Goal: Communication & Community: Ask a question

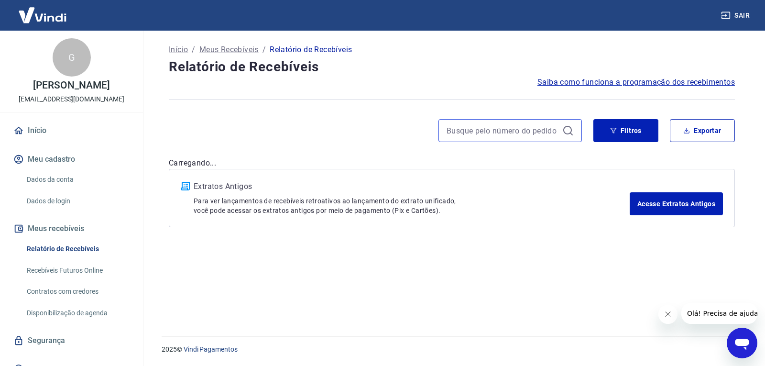
click at [539, 126] on input at bounding box center [503, 130] width 112 height 14
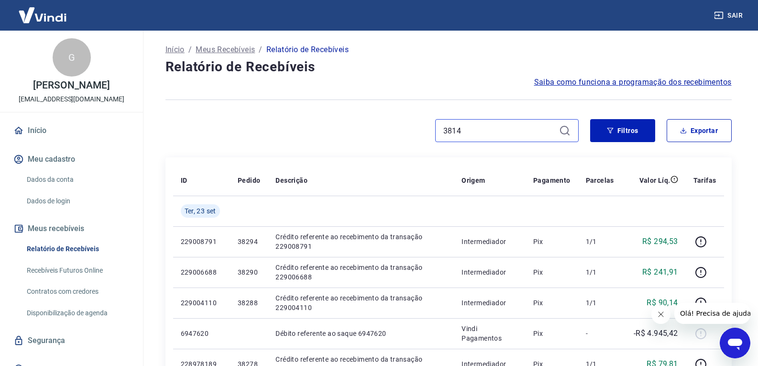
type input "38146"
click at [539, 126] on input "38146" at bounding box center [499, 130] width 112 height 14
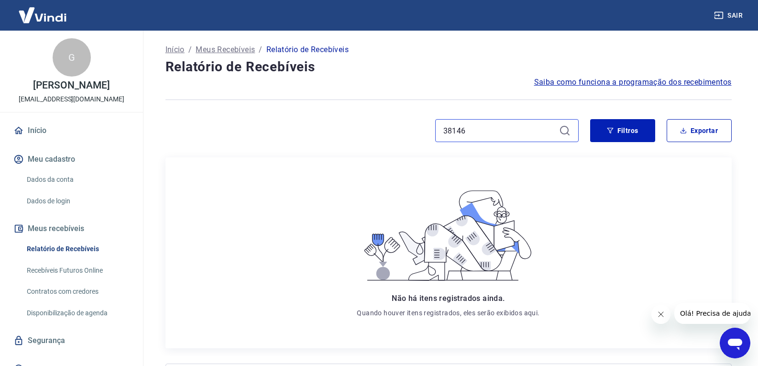
click at [519, 135] on input "38146" at bounding box center [499, 130] width 112 height 14
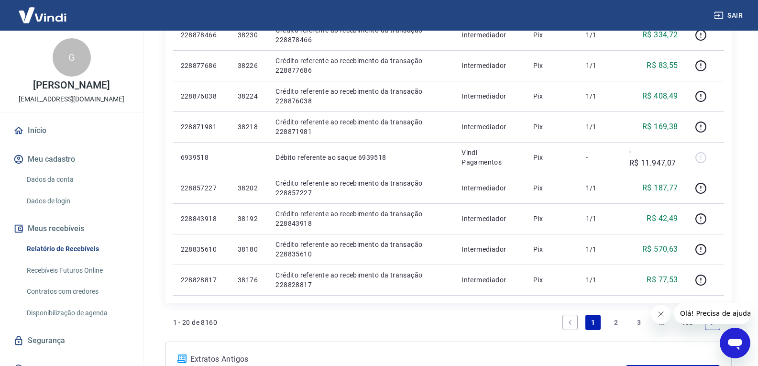
scroll to position [661, 0]
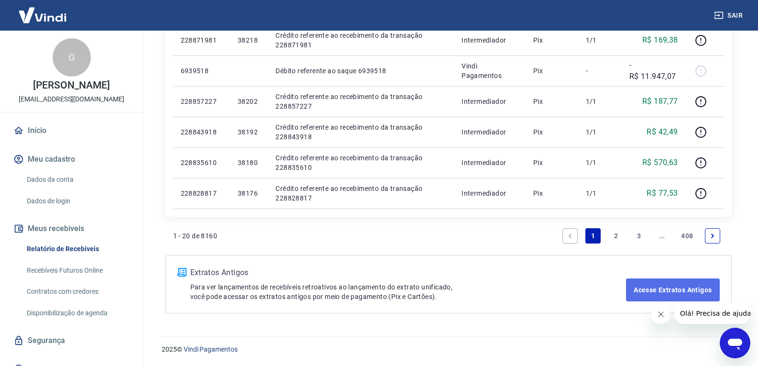
click at [665, 289] on link "Acesse Extratos Antigos" at bounding box center [672, 289] width 93 height 23
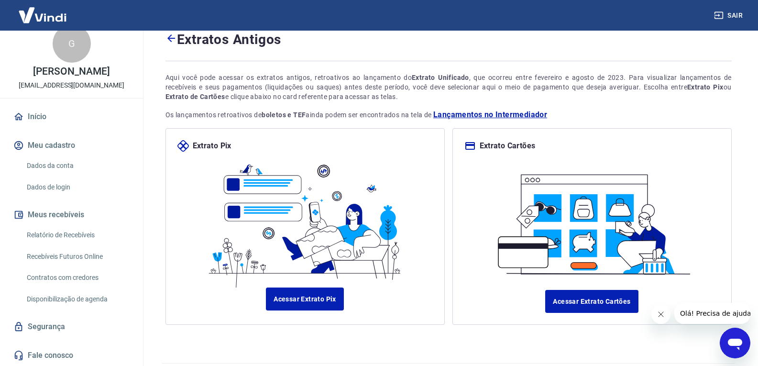
scroll to position [55, 0]
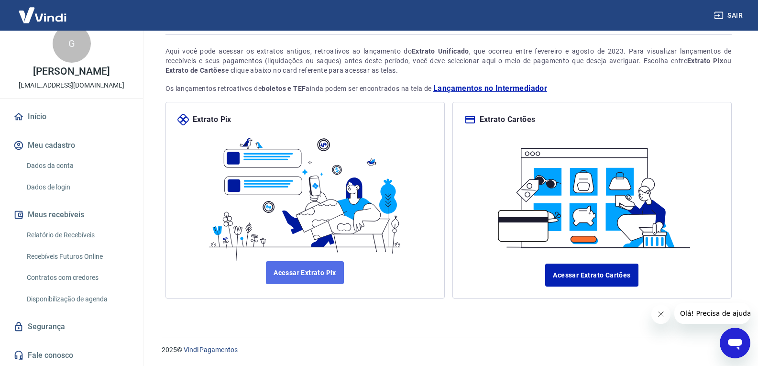
click at [318, 270] on link "Acessar Extrato Pix" at bounding box center [305, 272] width 78 height 23
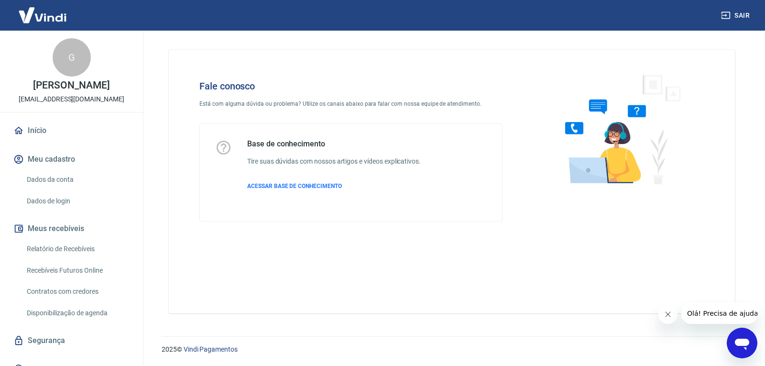
click at [742, 344] on icon "Abrir janela de mensagens" at bounding box center [742, 344] width 14 height 11
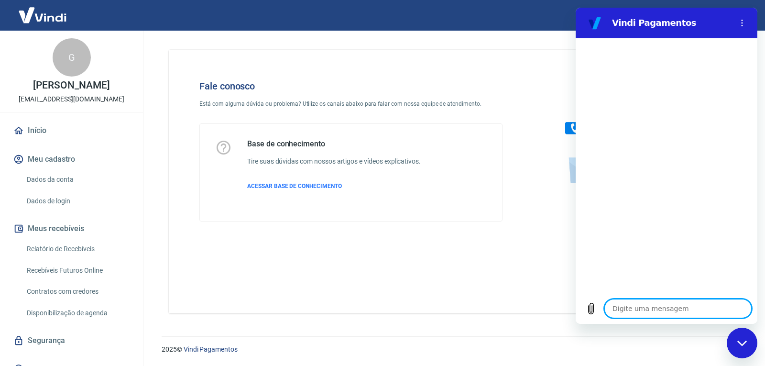
click at [641, 311] on textarea at bounding box center [678, 308] width 147 height 19
type textarea "O"
type textarea "x"
type textarea "Ol"
type textarea "x"
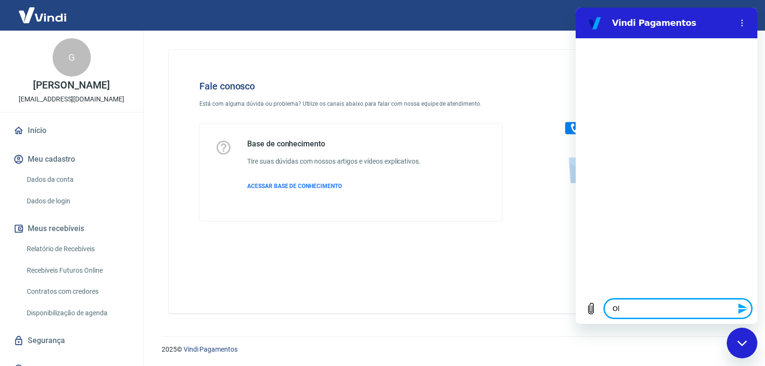
type textarea "Olá"
type textarea "x"
type textarea "Olá,"
type textarea "x"
type textarea "Olá,"
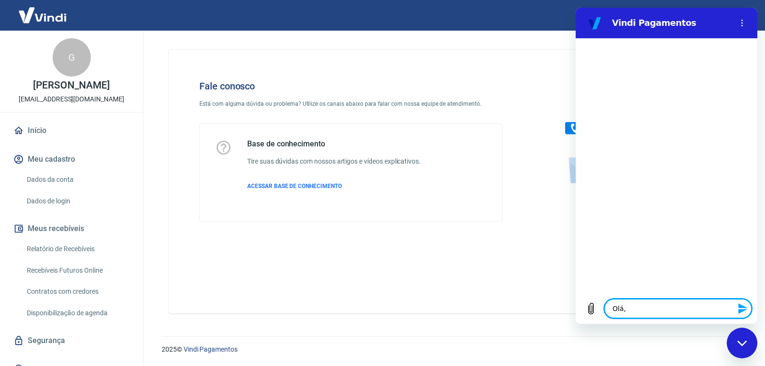
type textarea "x"
type textarea "Olá, t"
type textarea "x"
type textarea "Olá, tu"
type textarea "x"
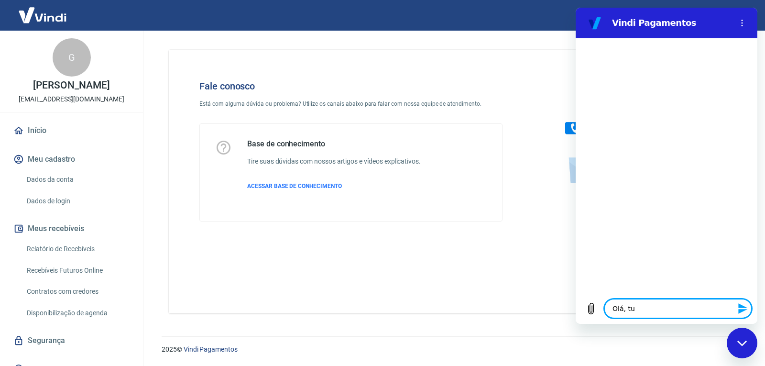
type textarea "Olá, tud"
type textarea "x"
type textarea "Olá, tudo"
type textarea "x"
type textarea "Olá, tudo"
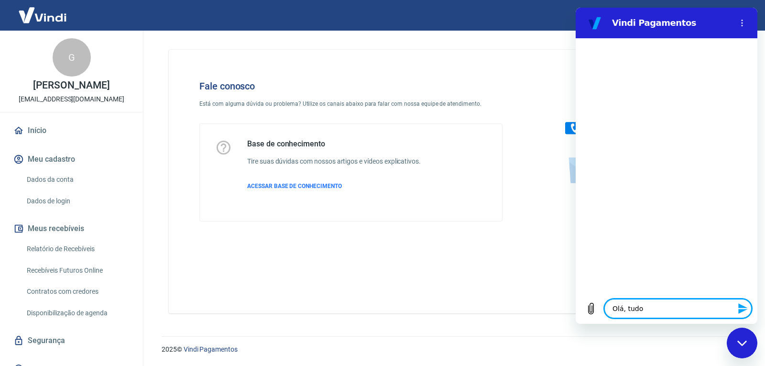
type textarea "x"
type textarea "Olá, tudo b"
type textarea "x"
type textarea "Olá, tudo be"
type textarea "x"
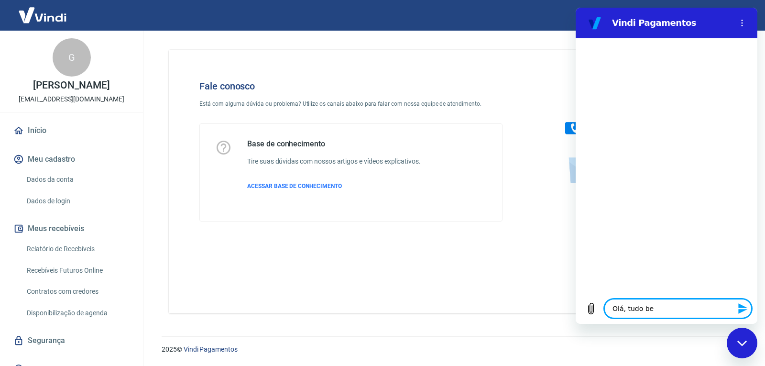
type textarea "Olá, tudo bem"
type textarea "x"
type textarea "Olá, tudo bem/"
type textarea "x"
type textarea "Olá, tudo bem"
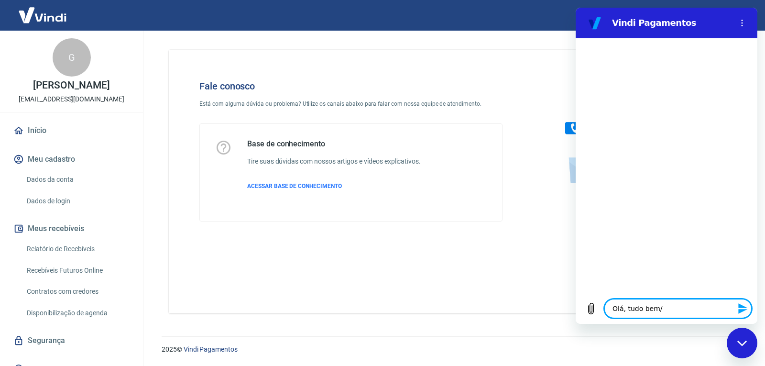
type textarea "x"
type textarea "Olá, tudo bem?"
type textarea "x"
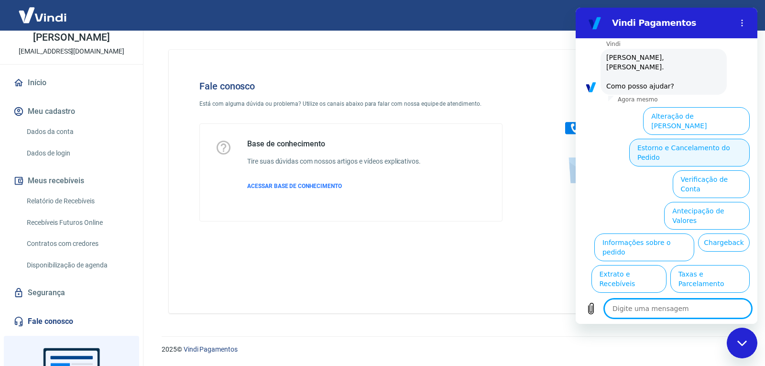
scroll to position [41, 0]
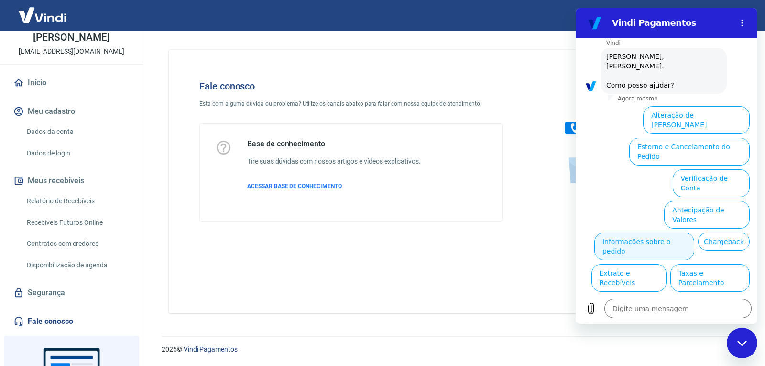
click at [695, 233] on button "Informações sobre o pedido" at bounding box center [645, 247] width 100 height 28
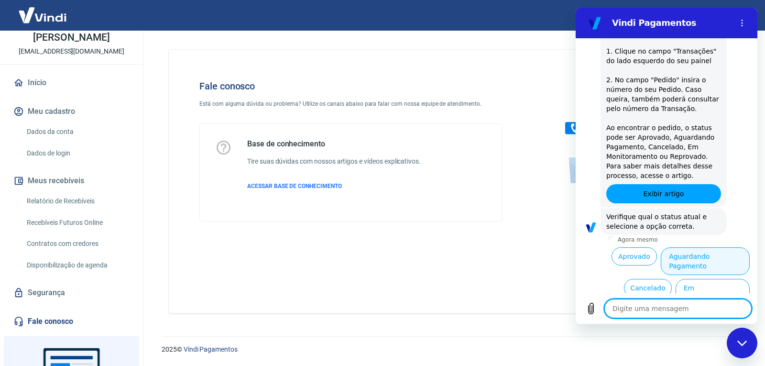
scroll to position [206, 0]
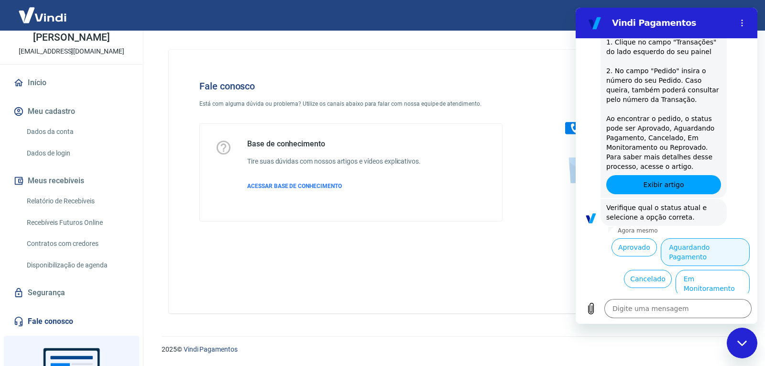
click at [716, 240] on button "Aguardando Pagamento" at bounding box center [705, 252] width 89 height 28
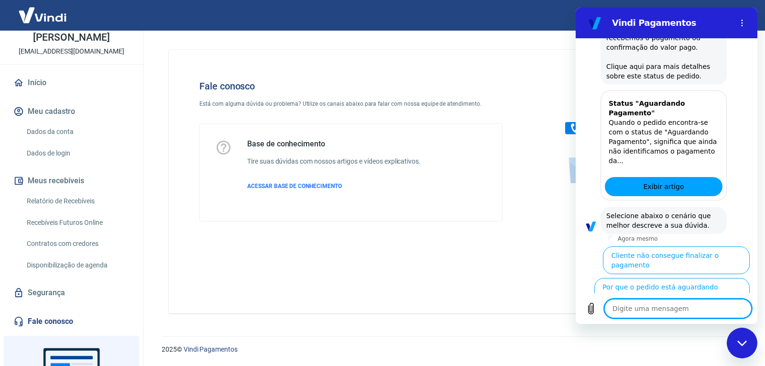
scroll to position [476, 0]
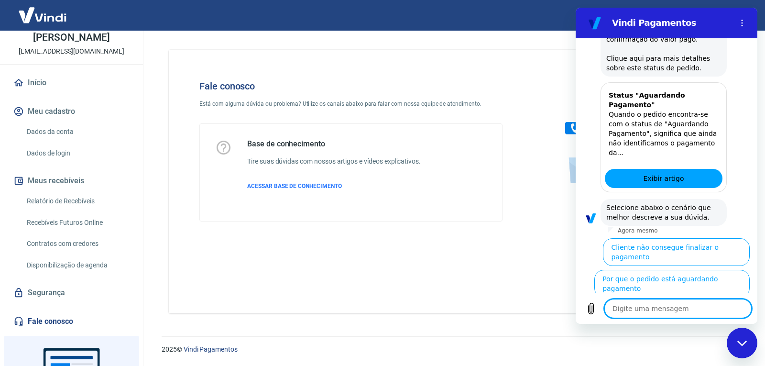
click at [714, 301] on button "Cliente pagou, mas pedido consta 'Aguardando Pagamento'" at bounding box center [691, 319] width 117 height 37
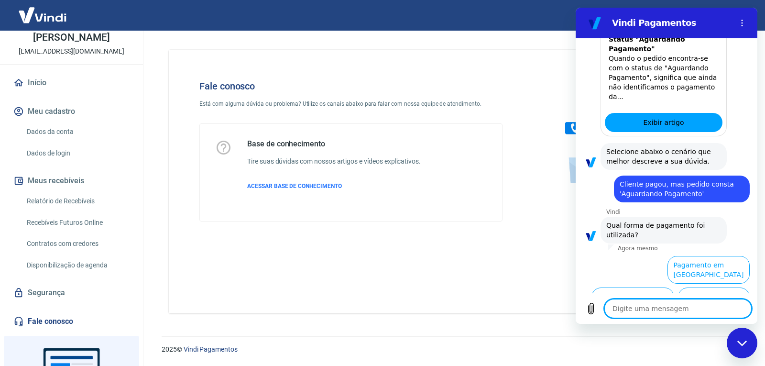
scroll to position [541, 0]
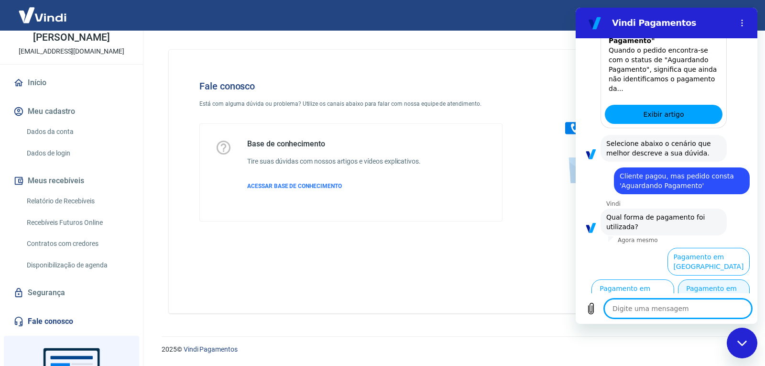
click at [725, 282] on button "Pagamento em Pix" at bounding box center [714, 293] width 72 height 28
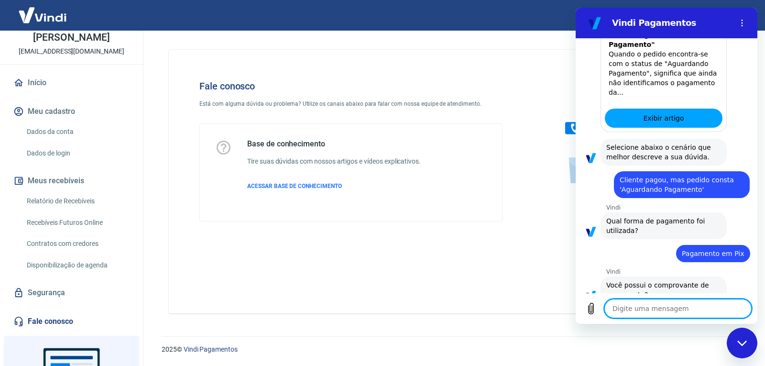
scroll to position [561, 0]
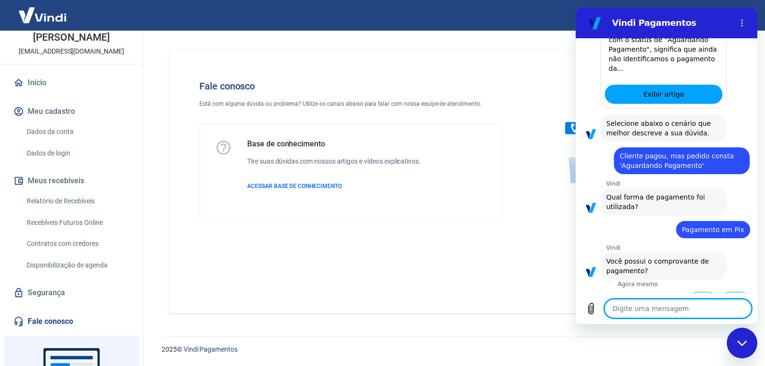
click at [693, 292] on button "Sim" at bounding box center [703, 301] width 28 height 18
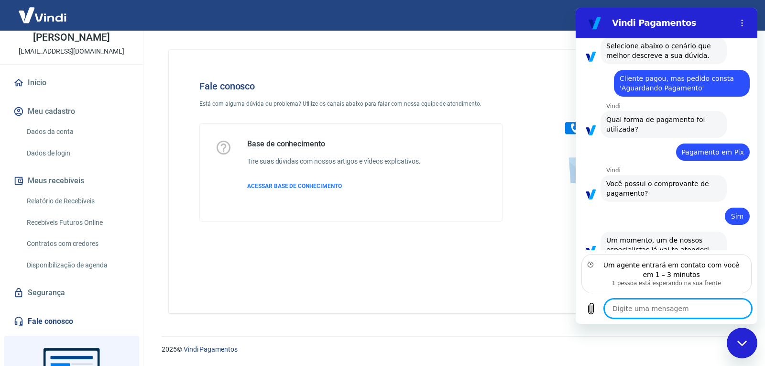
scroll to position [629, 0]
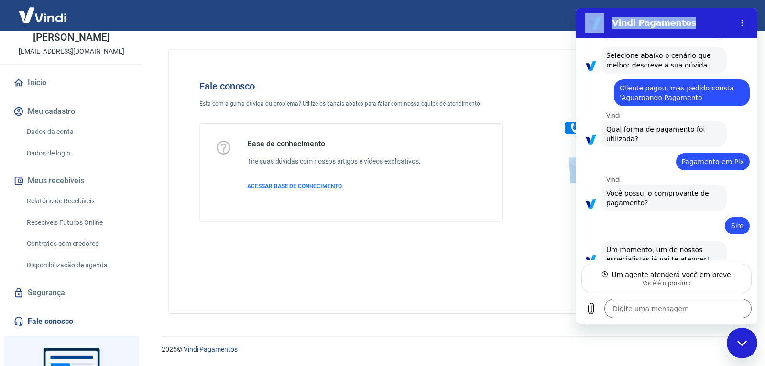
drag, startPoint x: 690, startPoint y: 25, endPoint x: 571, endPoint y: 54, distance: 122.9
click at [576, 54] on html "Vindi Pagamentos 15:12 diz: Olá, tudo bem? Enviado · Agora mesmo [PERSON_NAME] …" at bounding box center [667, 166] width 182 height 316
click at [684, 22] on h2 "Vindi Pagamentos" at bounding box center [670, 22] width 117 height 11
type textarea "x"
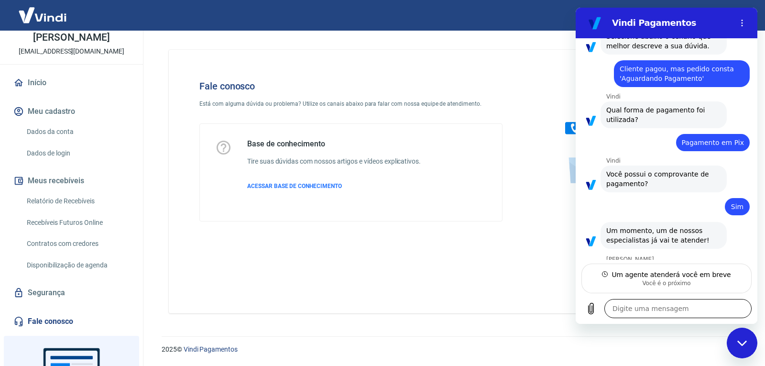
scroll to position [647, 0]
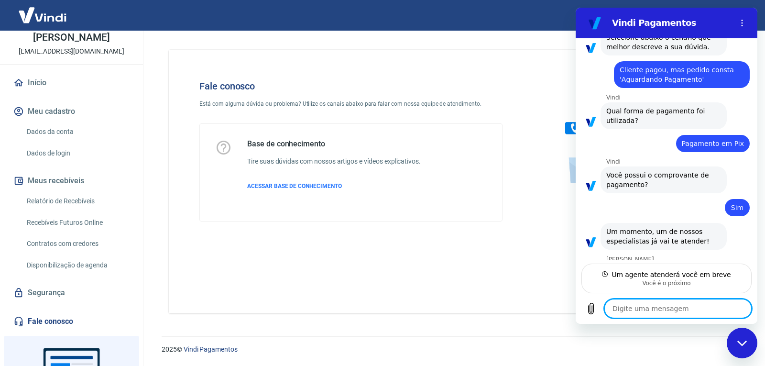
click at [674, 307] on textarea at bounding box center [678, 308] width 147 height 19
type textarea "O"
type textarea "x"
type textarea "Ol"
type textarea "x"
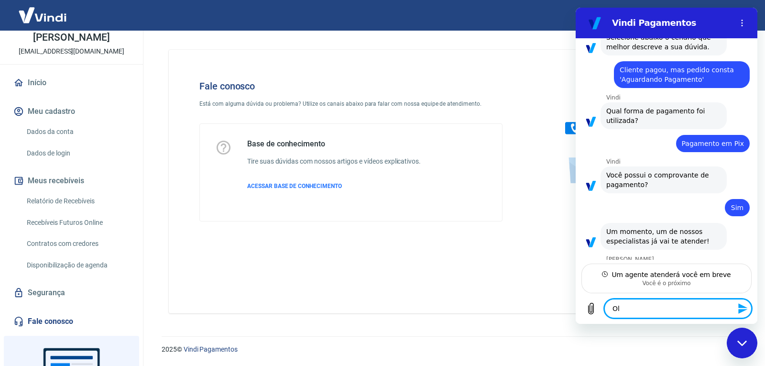
type textarea "Olá"
type textarea "x"
type textarea "Olá"
type textarea "x"
type textarea "Olá M"
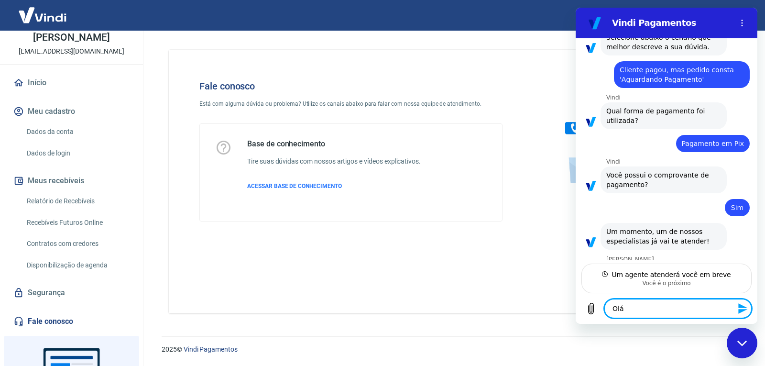
type textarea "x"
type textarea "Olá Ma"
type textarea "x"
type textarea "Olá Mar"
type textarea "x"
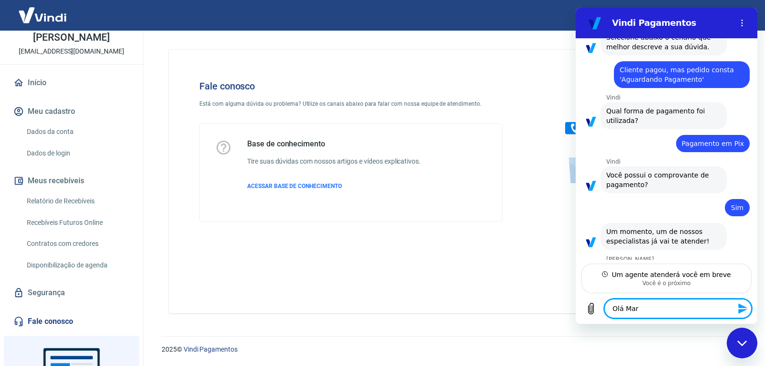
type textarea "[PERSON_NAME]"
type textarea "x"
type textarea "[PERSON_NAME]"
type textarea "x"
type textarea "[PERSON_NAME]"
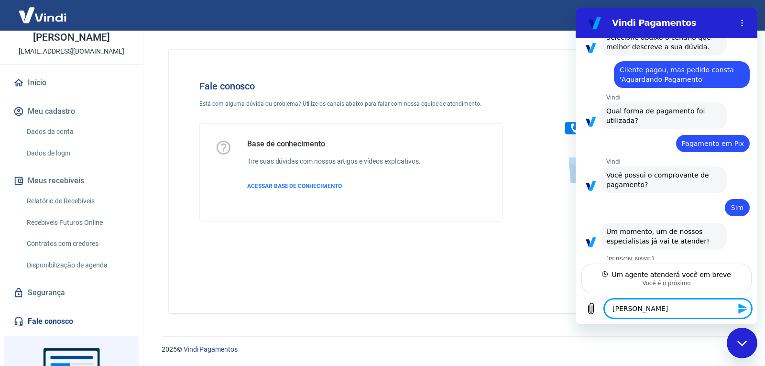
type textarea "x"
type textarea "[PERSON_NAME]!"
type textarea "x"
type textarea "[PERSON_NAME]!"
type textarea "x"
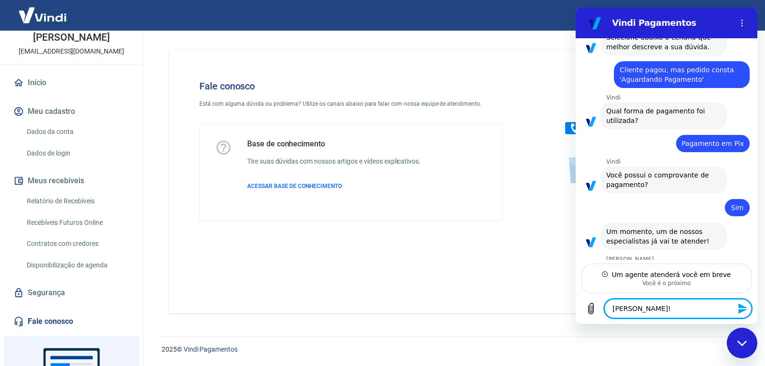
type textarea "[PERSON_NAME]! E"
type textarea "x"
type textarea "[PERSON_NAME]! Es"
type textarea "x"
type textarea "[PERSON_NAME]! Esp"
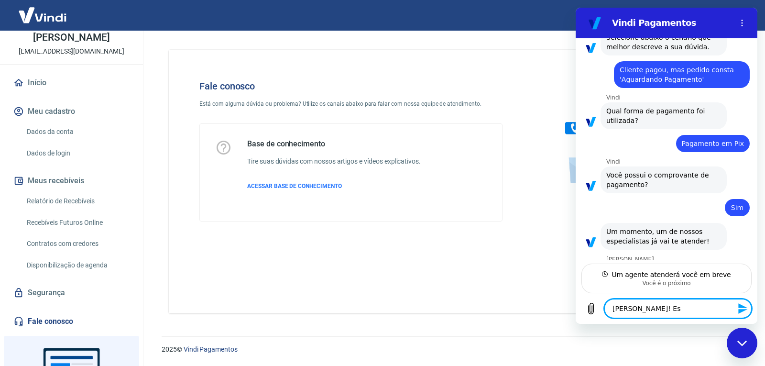
type textarea "x"
type textarea "[PERSON_NAME]! Espe"
type textarea "x"
type textarea "[PERSON_NAME]! Esper"
type textarea "x"
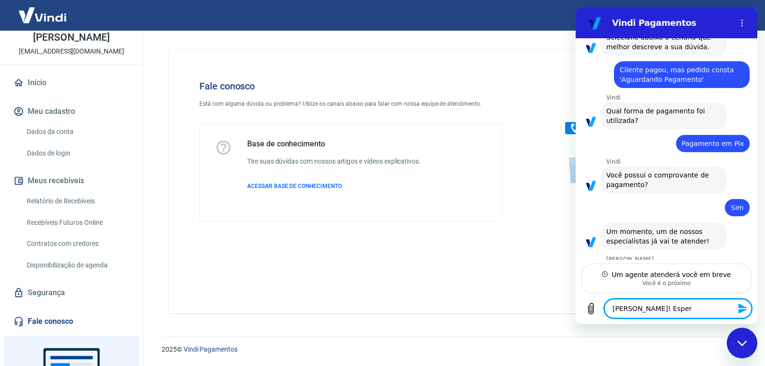
type textarea "[PERSON_NAME]! Espero"
type textarea "x"
type textarea "[PERSON_NAME]! Espero"
type textarea "x"
type textarea "[PERSON_NAME]! Espero q"
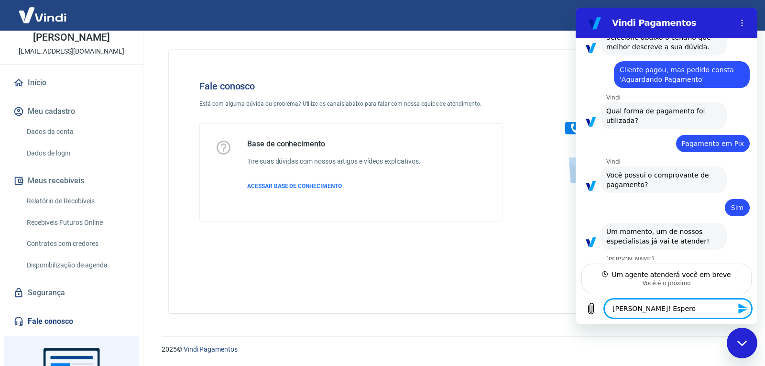
type textarea "x"
type textarea "[PERSON_NAME]! Espero qu"
type textarea "x"
type textarea "[PERSON_NAME]! Espero que"
type textarea "x"
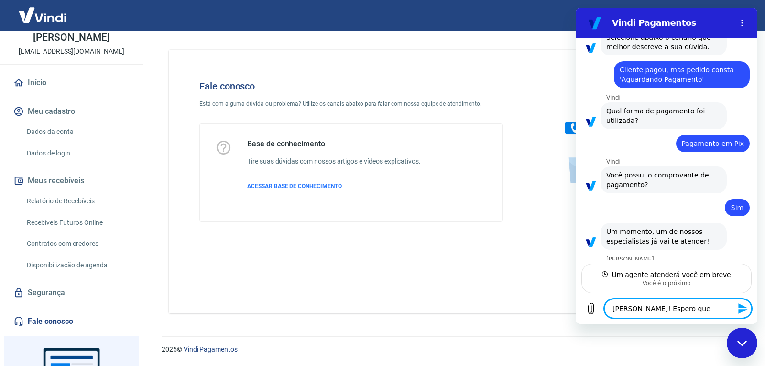
type textarea "[PERSON_NAME]! Espero que"
type textarea "x"
type textarea "[PERSON_NAME]! Espero que e"
type textarea "x"
type textarea "[PERSON_NAME]! Espero que es"
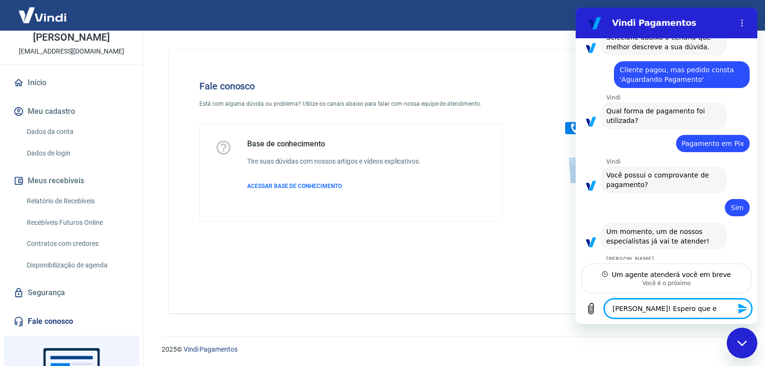
type textarea "x"
type textarea "[PERSON_NAME]! Espero que est"
type textarea "x"
type textarea "[PERSON_NAME]! Espero que este"
type textarea "x"
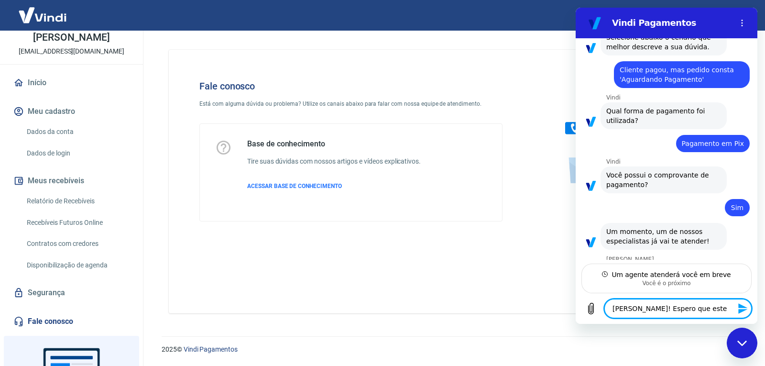
type textarea "[PERSON_NAME]! Espero que estej"
type textarea "x"
type textarea "[PERSON_NAME]! Espero que esteja"
type textarea "x"
type textarea "[PERSON_NAME]! Espero que esteja"
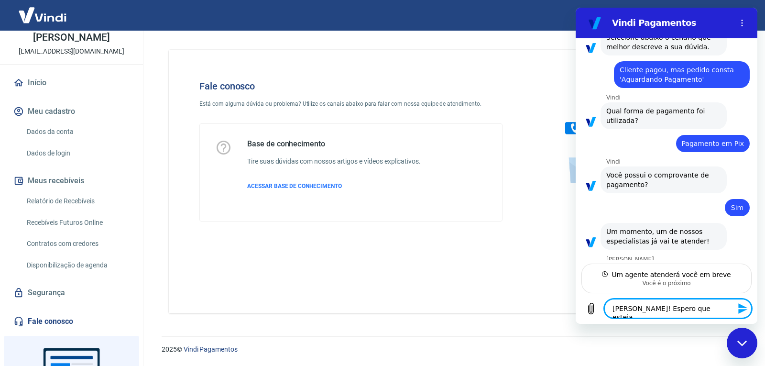
type textarea "x"
type textarea "[PERSON_NAME]! Espero que esteja b"
type textarea "x"
type textarea "[PERSON_NAME]! Espero que esteja be"
type textarea "x"
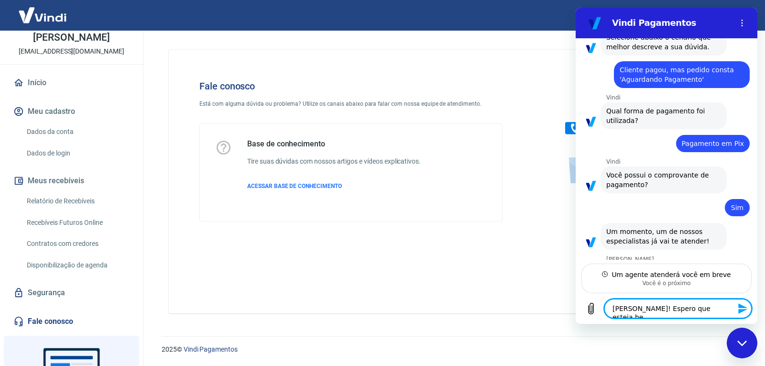
type textarea "[PERSON_NAME]! Espero que esteja bem"
type textarea "x"
type textarea "[PERSON_NAME]! Espero que esteja bem."
type textarea "x"
type textarea "[PERSON_NAME]! Espero que esteja bem."
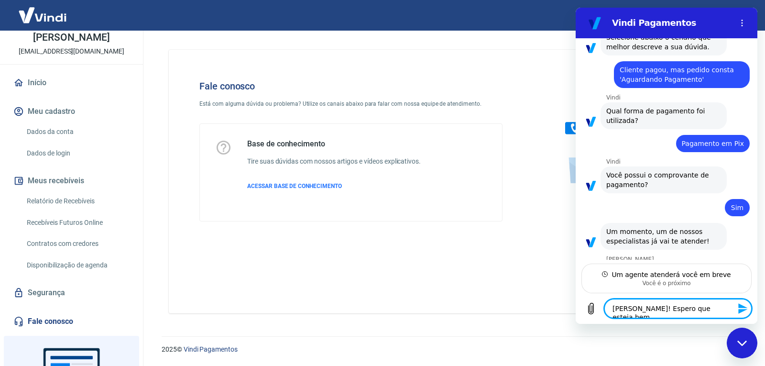
type textarea "x"
type textarea "[PERSON_NAME]! Espero que esteja bem."
type textarea "x"
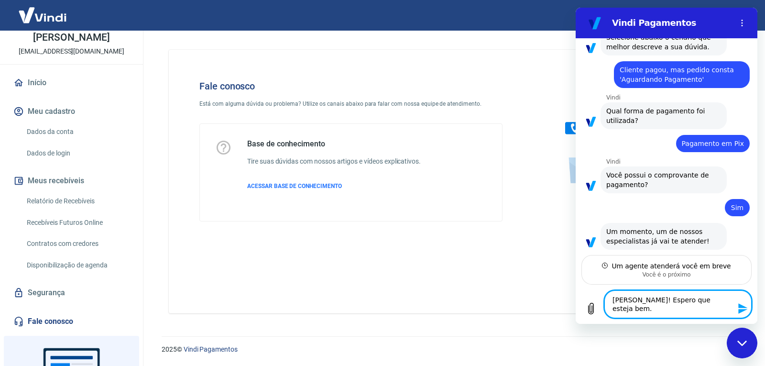
scroll to position [648, 0]
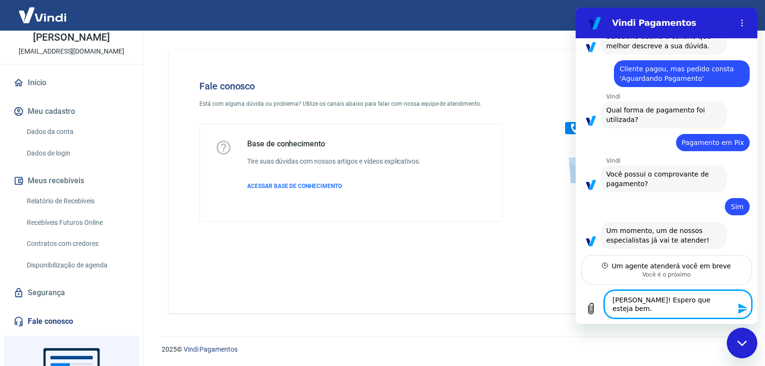
type textarea "[PERSON_NAME]! Espero que esteja bem. O"
type textarea "x"
type textarea "[PERSON_NAME]! Espero que esteja bem. O"
type textarea "x"
type textarea "[PERSON_NAME]! Espero que esteja bem. O c"
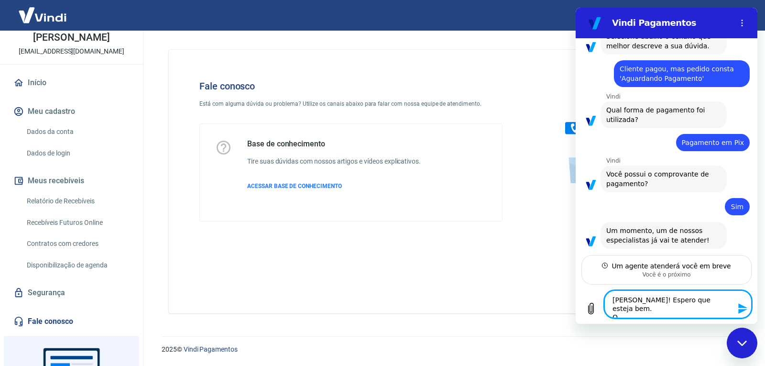
type textarea "x"
type textarea "[PERSON_NAME]! Espero que esteja bem. O cl"
type textarea "x"
type textarea "[PERSON_NAME]! Espero que esteja bem. O cli"
type textarea "x"
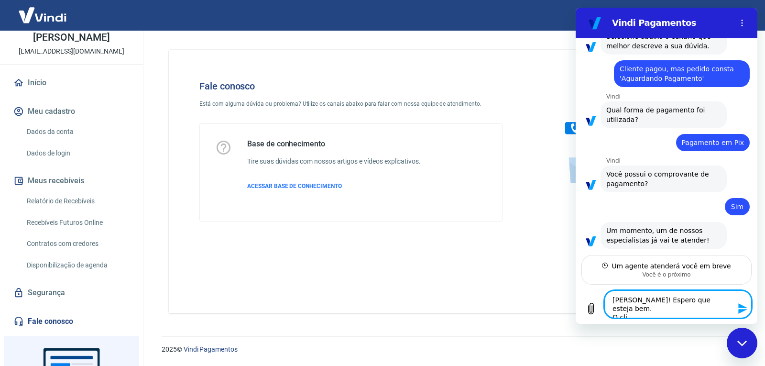
type textarea "[PERSON_NAME]! Espero que esteja bem. O clie"
type textarea "x"
type textarea "[PERSON_NAME]! Espero que esteja bem. O clien"
type textarea "x"
type textarea "[PERSON_NAME]! Espero que esteja bem. O client"
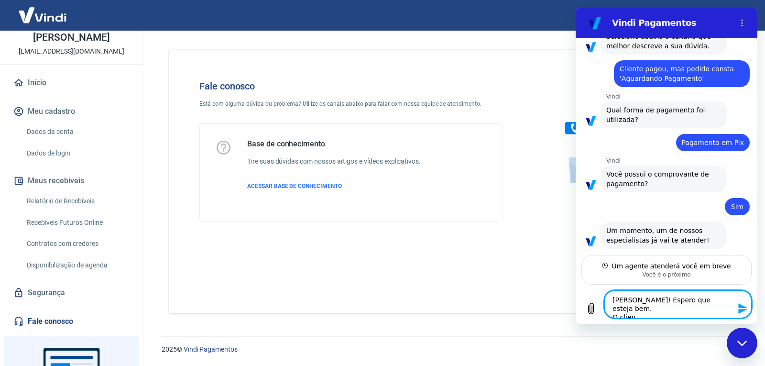
type textarea "x"
type textarea "[PERSON_NAME]! Espero que esteja bem. O cliente"
type textarea "x"
type textarea "[PERSON_NAME]! Espero que esteja bem. O cliente"
type textarea "x"
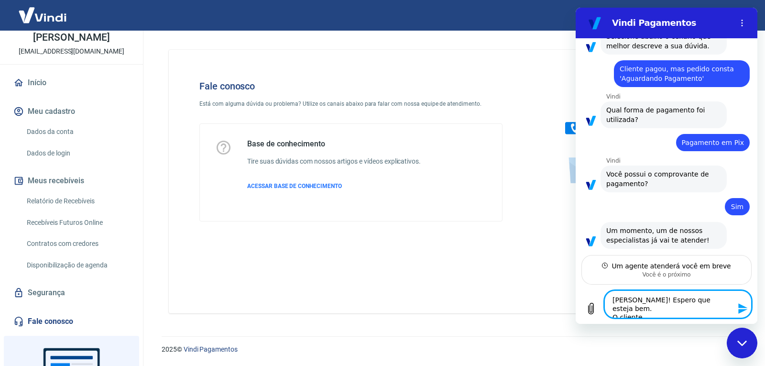
type textarea "[PERSON_NAME]! Espero que esteja bem. O cliente"
type textarea "x"
type textarea "[PERSON_NAME]! Espero que esteja bem. O cliente,"
type textarea "x"
type textarea "[PERSON_NAME]! Espero que esteja bem. O cliente,"
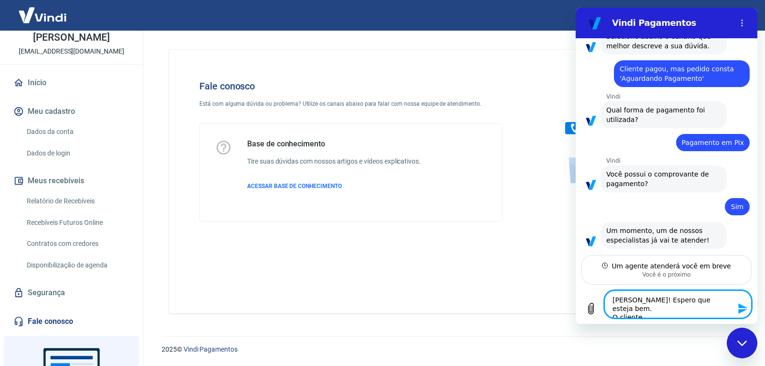
type textarea "x"
type textarea "[PERSON_NAME]! Espero que esteja bem. O cliente, p"
type textarea "x"
type textarea "[PERSON_NAME]! Espero que esteja bem. O cliente, pe"
type textarea "x"
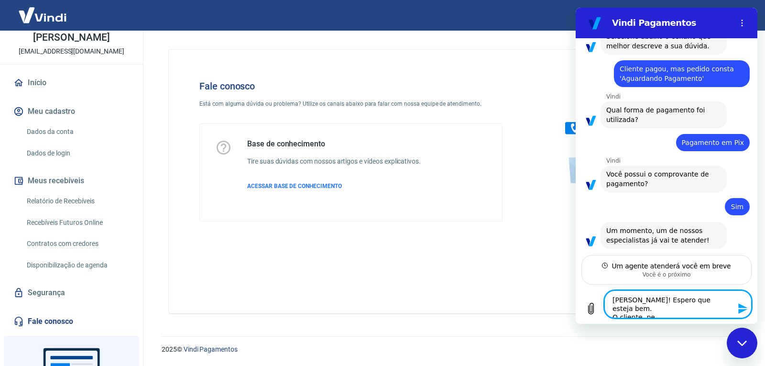
type textarea "[PERSON_NAME]! Espero que esteja bem. O cliente, ped"
type textarea "x"
type textarea "[PERSON_NAME]! Espero que esteja bem. O cliente, pedi"
type textarea "x"
type textarea "[PERSON_NAME]! Espero que esteja bem. O cliente, pedid"
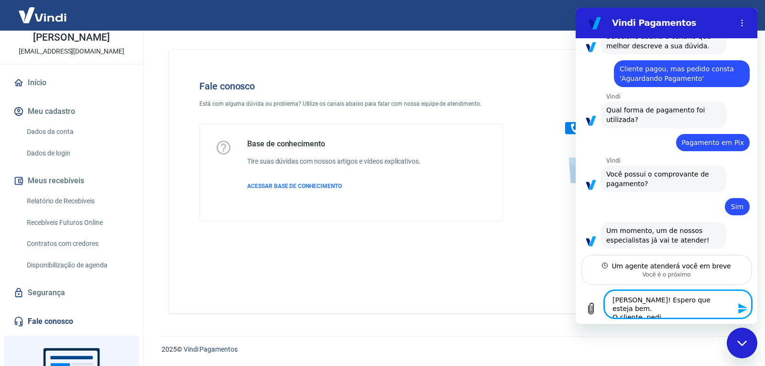
type textarea "x"
type textarea "[PERSON_NAME]! Espero que esteja bem. O cliente, pedido"
type textarea "x"
type textarea "[PERSON_NAME]! Espero que esteja bem. O cliente, pedido"
type textarea "x"
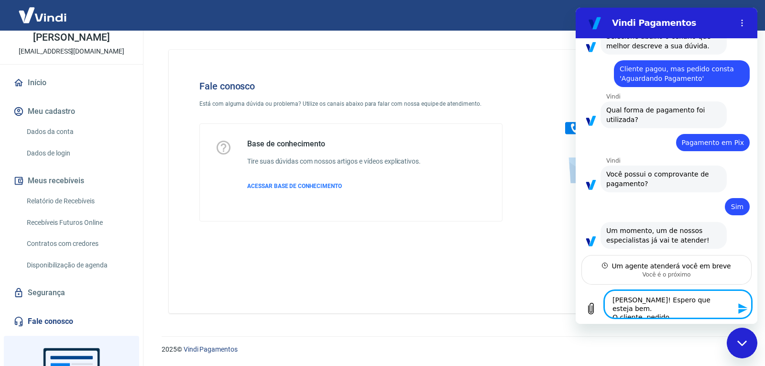
type textarea "[PERSON_NAME]! Espero que esteja bem. O cliente, pedido 3"
type textarea "x"
type textarea "[PERSON_NAME]! Espero que esteja bem. O cliente, pedido 38"
type textarea "x"
type textarea "[PERSON_NAME]! Espero que esteja bem. O cliente, pedido 381"
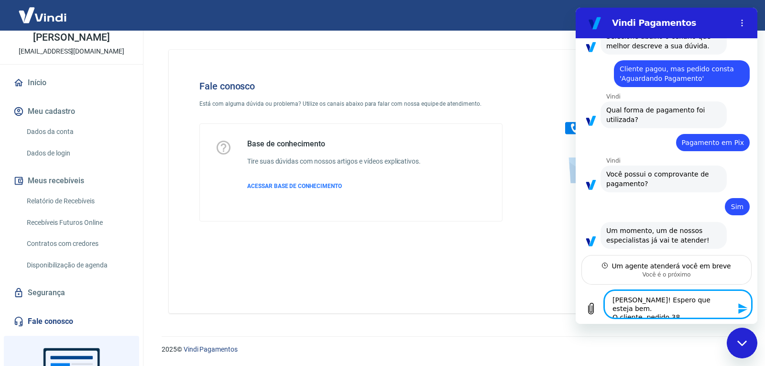
type textarea "x"
type textarea "[PERSON_NAME]! Espero que esteja bem. O cliente, pedido 3814"
type textarea "x"
type textarea "[PERSON_NAME]! Espero que esteja bem. O cliente, pedido 38146"
type textarea "x"
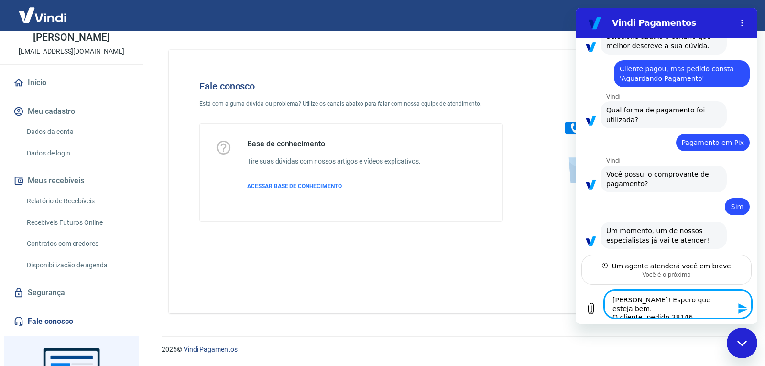
type textarea "[PERSON_NAME]! Espero que esteja bem. O cliente, pedido 38146,"
type textarea "x"
type textarea "[PERSON_NAME]! Espero que esteja bem. O cliente, pedido 38146,"
type textarea "x"
type textarea "[PERSON_NAME]! Espero que esteja bem. O cliente, pedido 38146, e"
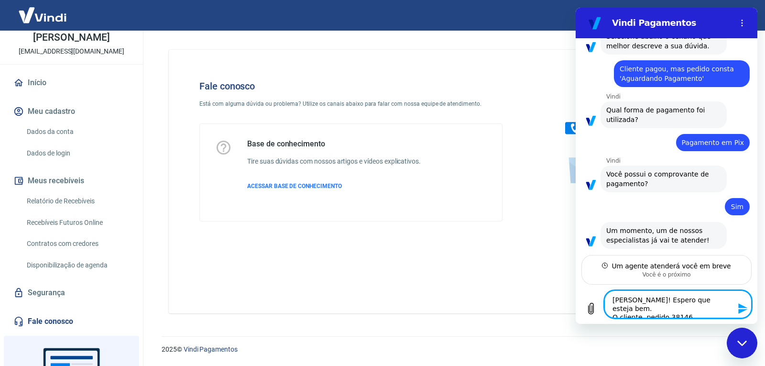
type textarea "x"
type textarea "[PERSON_NAME]! Espero que esteja bem. O cliente, pedido 38146, ef"
type textarea "x"
type textarea "[PERSON_NAME]! Espero que esteja bem. O cliente, pedido 38146, efe"
type textarea "x"
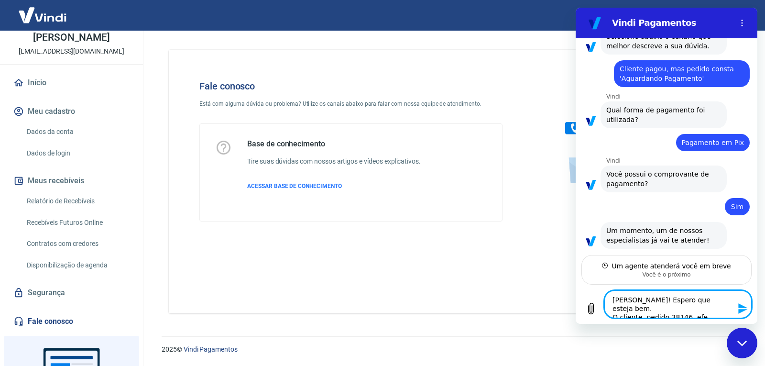
type textarea "[PERSON_NAME]! Espero que esteja bem. O cliente, pedido 38146, efet"
type textarea "x"
type textarea "[PERSON_NAME]! Espero que esteja bem. O cliente, pedido 38146, efetu"
type textarea "x"
type textarea "[PERSON_NAME]! Espero que esteja bem. O cliente, pedido 38146, efetuo"
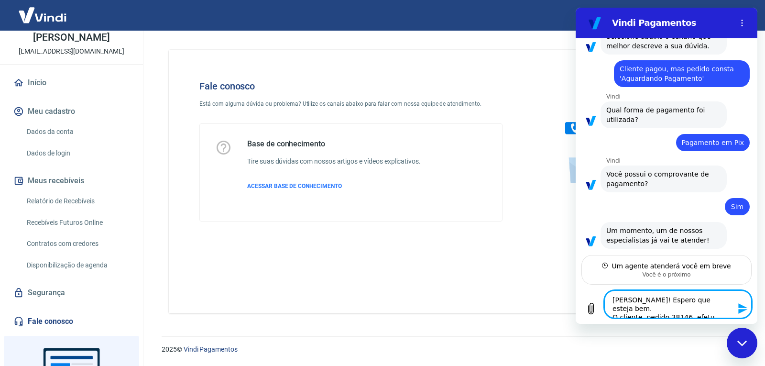
type textarea "x"
type textarea "[PERSON_NAME]! Espero que esteja bem. O cliente, pedido 38146, efetuou"
type textarea "x"
type textarea "[PERSON_NAME]! Espero que esteja bem. O cliente, pedido 38146, efetuou"
type textarea "x"
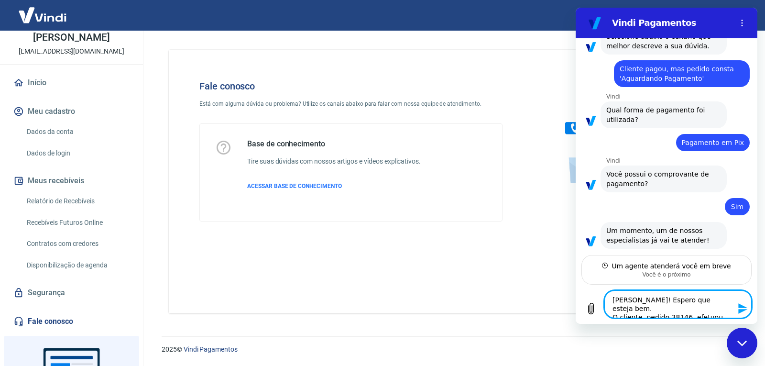
type textarea "[PERSON_NAME]! Espero que esteja bem. O cliente, pedido 38146, efetuou o"
type textarea "x"
type textarea "[PERSON_NAME]! Espero que esteja bem. O cliente, pedido 38146, efetuou o"
type textarea "x"
type textarea "[PERSON_NAME]! Espero que esteja bem. O cliente, pedido 38146, efetuou o p"
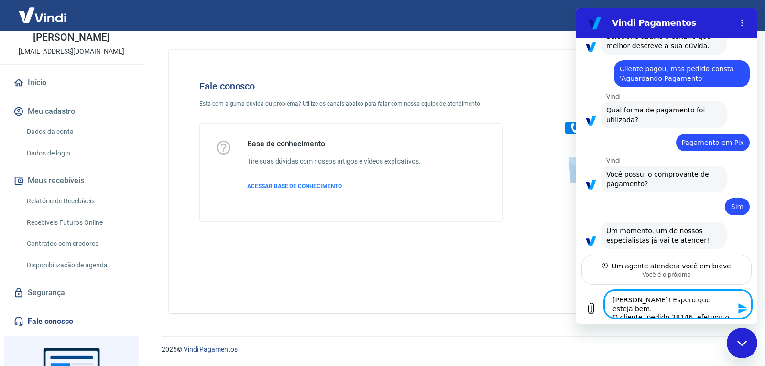
type textarea "x"
type textarea "[PERSON_NAME]! Espero que esteja bem. O cliente, pedido 38146, efetuou o pa"
type textarea "x"
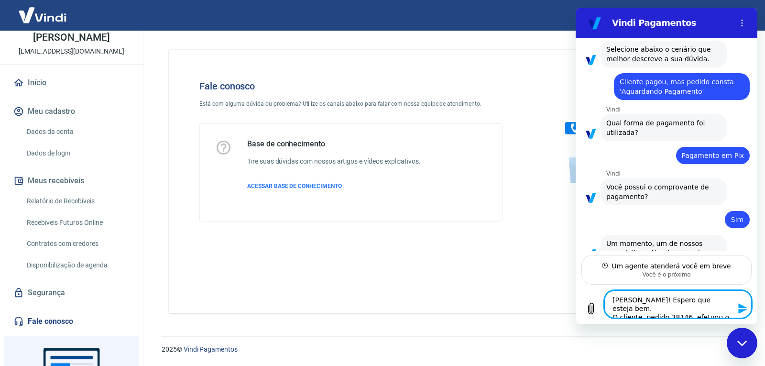
type textarea "[PERSON_NAME]! Espero que esteja bem. O cliente, pedido 38146, efetuou o pag"
type textarea "x"
type textarea "[PERSON_NAME]! Espero que esteja bem. O cliente, pedido 38146, efetuou o paga"
type textarea "x"
type textarea "[PERSON_NAME]! Espero que esteja bem. O cliente, pedido 38146, efetuou o pagam"
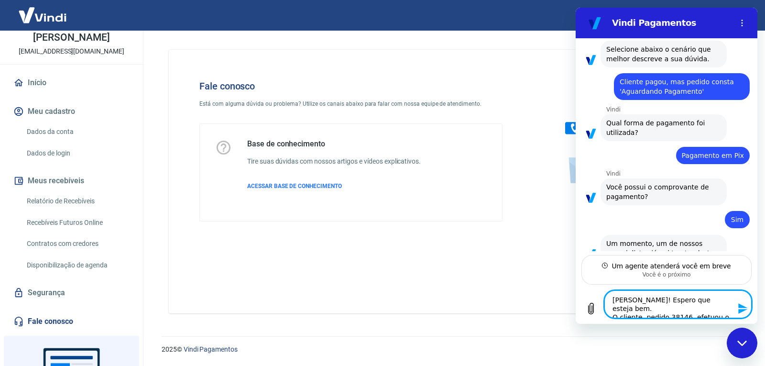
type textarea "x"
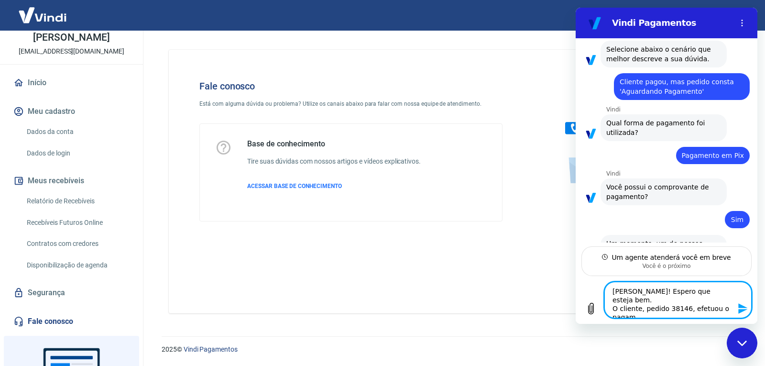
type textarea "[PERSON_NAME]! Espero que esteja bem. O cliente, pedido 38146, efetuou o pagame"
type textarea "x"
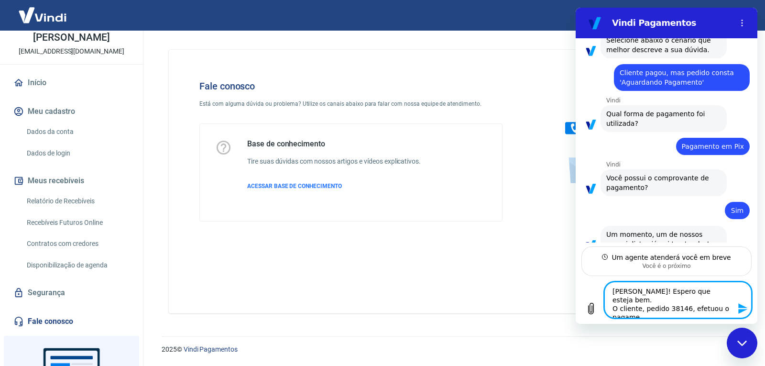
type textarea "[PERSON_NAME]! Espero que esteja bem. O cliente, pedido 38146, efetuou o pagamen"
type textarea "x"
type textarea "[PERSON_NAME]! Espero que esteja bem. O cliente, pedido 38146, efetuou o pagame…"
type textarea "x"
type textarea "[PERSON_NAME]! Espero que esteja bem. O cliente, pedido 38146, efetuou o pagame…"
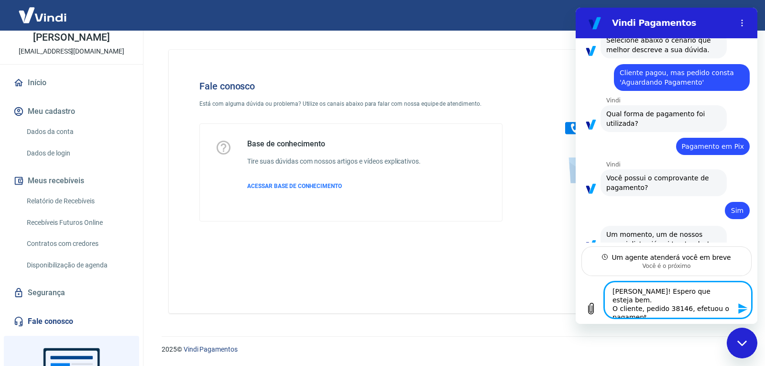
type textarea "x"
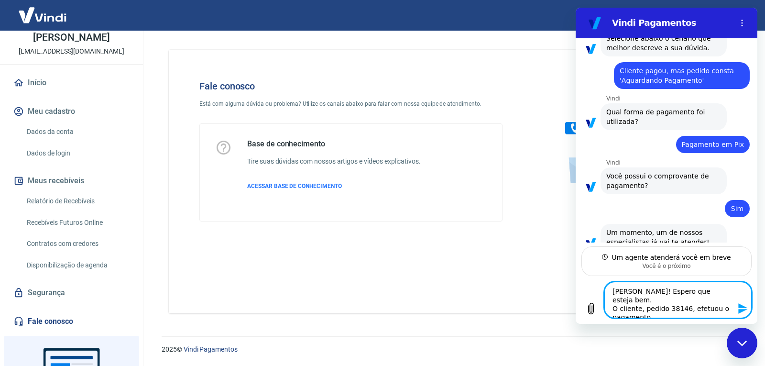
type textarea "[PERSON_NAME]! Espero que esteja bem. O cliente, pedido 38146, efetuou o pagame…"
type textarea "x"
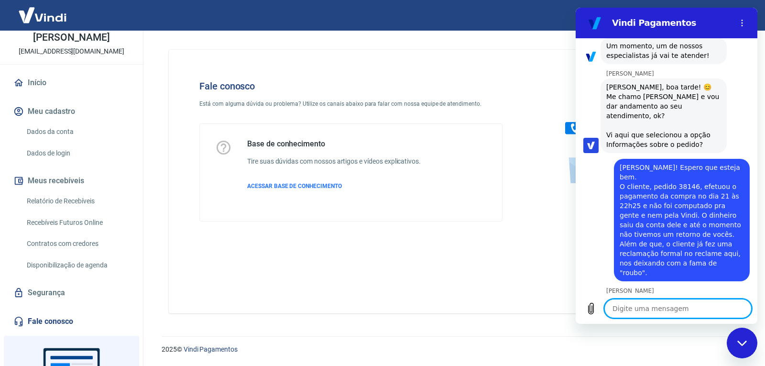
scroll to position [834, 0]
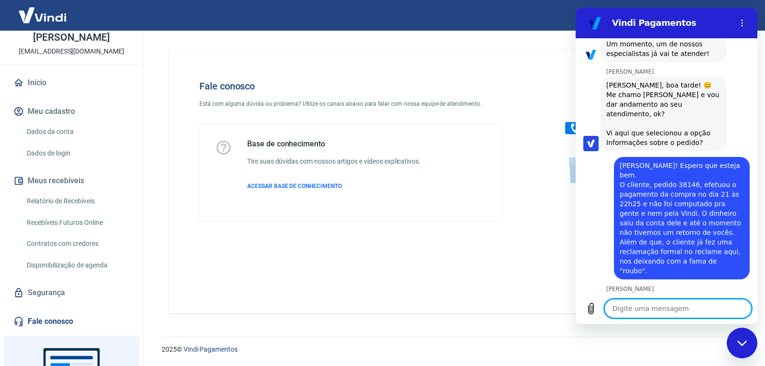
click at [658, 305] on textarea at bounding box center [678, 308] width 147 height 19
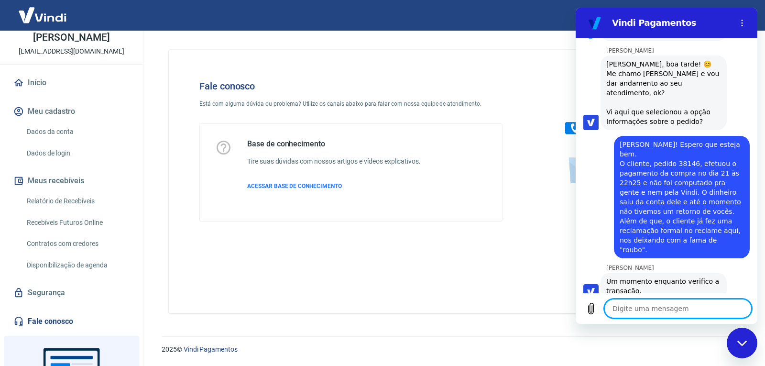
scroll to position [857, 0]
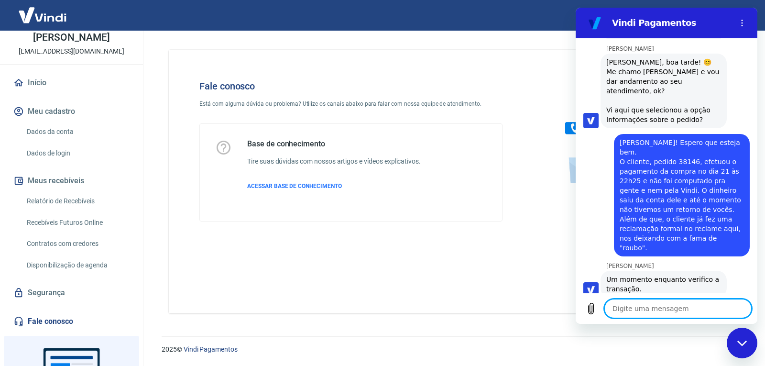
click at [676, 310] on textarea at bounding box center [678, 308] width 147 height 19
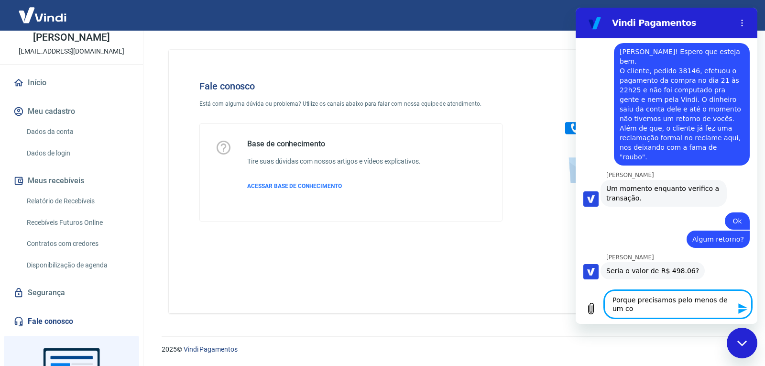
scroll to position [949, 0]
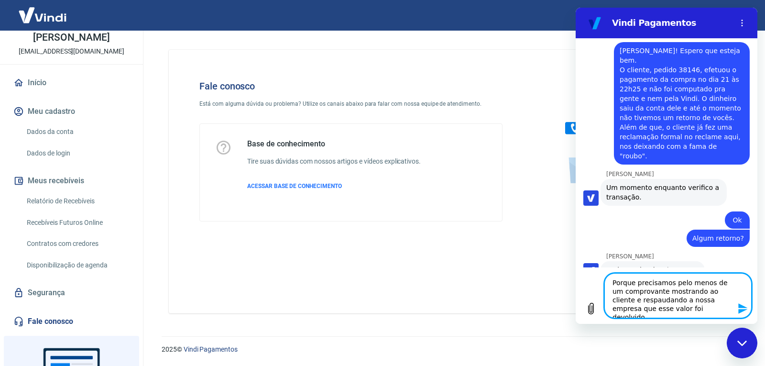
click at [644, 300] on textarea "Porque precisamos pelo menos de um comprovante mostrando ao cliente e respaudan…" at bounding box center [678, 295] width 147 height 45
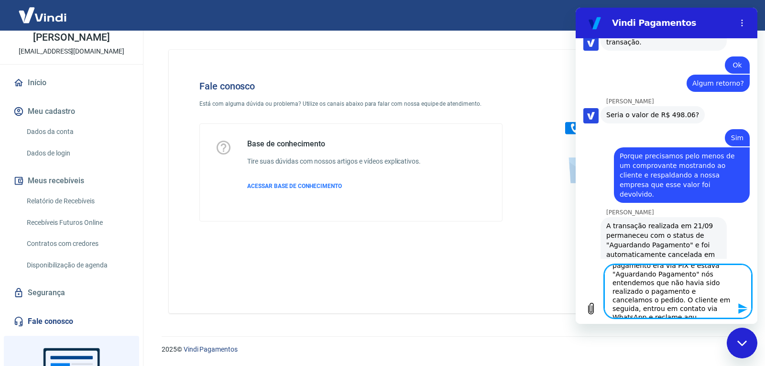
scroll to position [21, 0]
click at [625, 312] on textarea "Não foi automaticamente. Como o pagamento era via PIX e estava "Aguardando Paga…" at bounding box center [678, 292] width 147 height 54
drag, startPoint x: 698, startPoint y: 313, endPoint x: 613, endPoint y: 312, distance: 85.6
click at [613, 312] on textarea "Não foi automaticamente. Como o pagamento era via PIX e estava "Aguardando Paga…" at bounding box center [678, 292] width 147 height 54
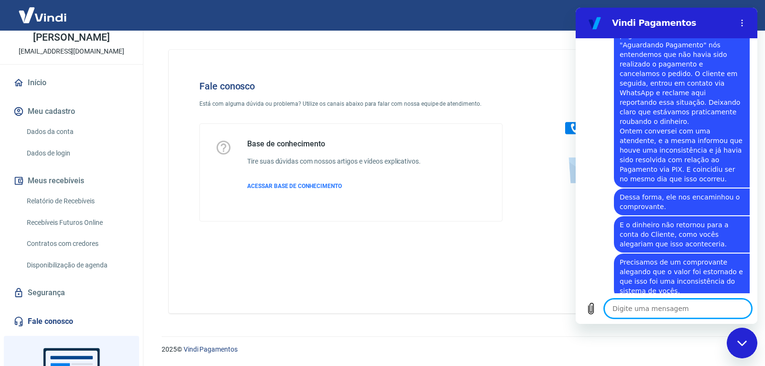
scroll to position [1429, 0]
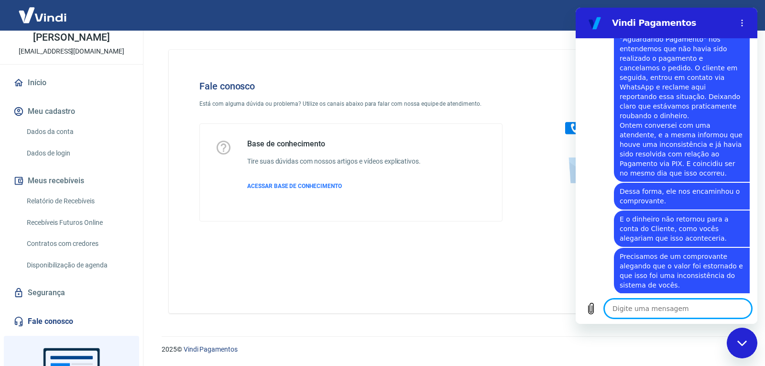
click at [634, 312] on textarea at bounding box center [678, 308] width 147 height 19
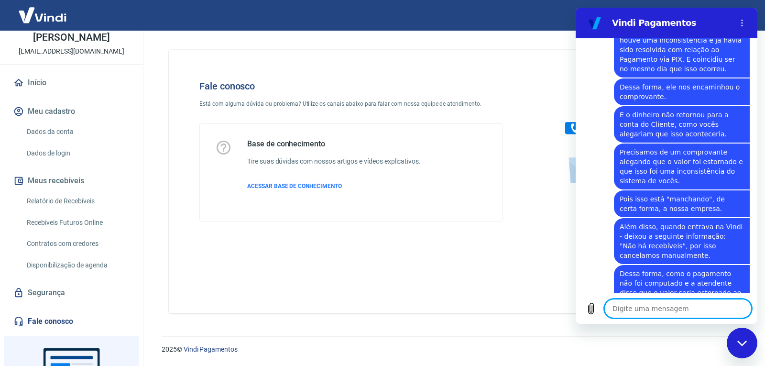
scroll to position [1532, 0]
click at [644, 311] on textarea at bounding box center [678, 308] width 147 height 19
click at [593, 312] on icon "Carregar arquivo" at bounding box center [591, 308] width 11 height 11
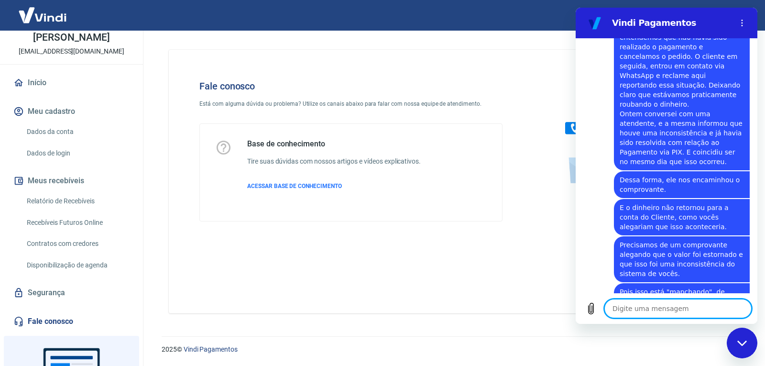
scroll to position [1584, 0]
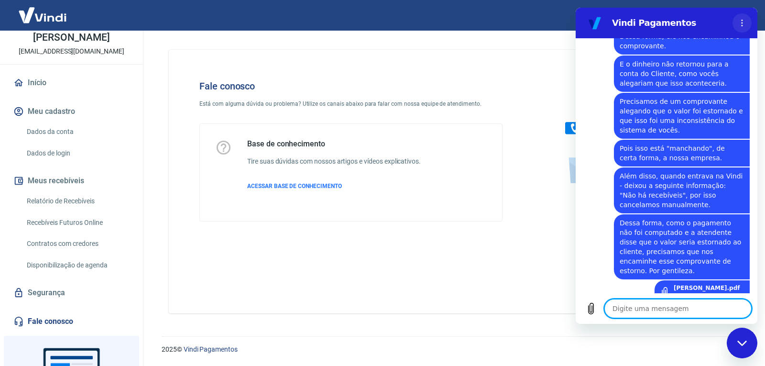
click at [744, 22] on icon "Menu de opções" at bounding box center [743, 23] width 8 height 8
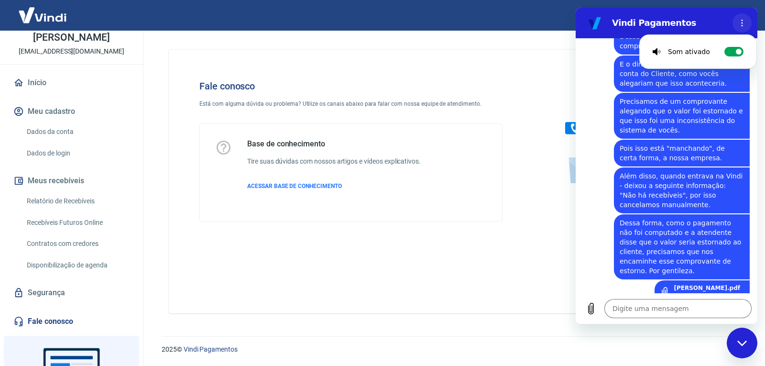
click at [744, 22] on icon "Menu de opções" at bounding box center [743, 23] width 8 height 8
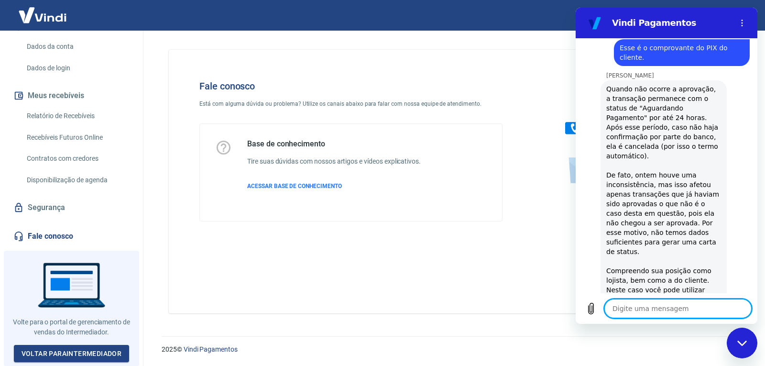
scroll to position [1865, 0]
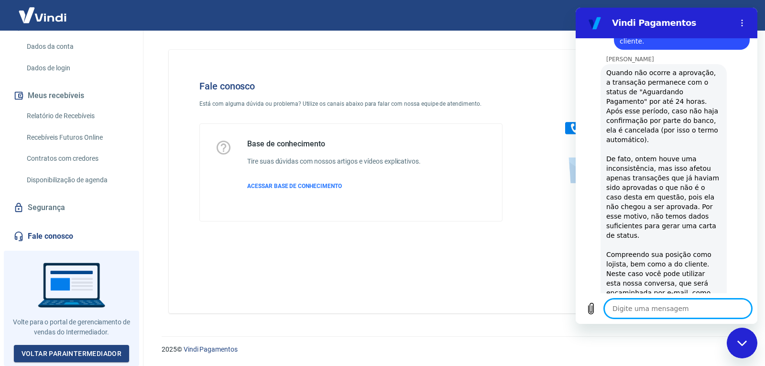
click at [700, 157] on div "Quando não ocorre a aprovação, a transação permanece com o status de "Aguardand…" at bounding box center [664, 211] width 115 height 287
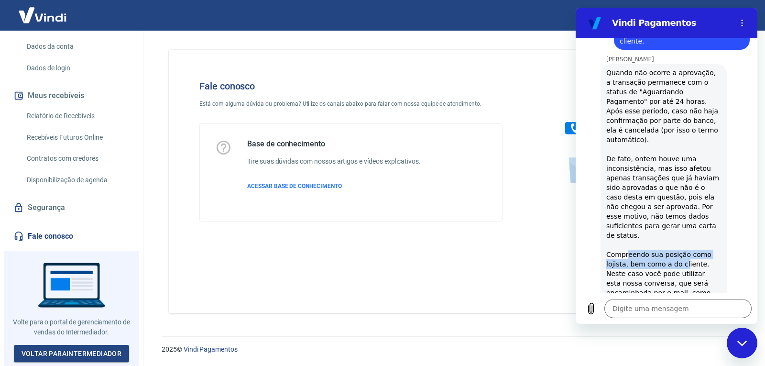
drag, startPoint x: 641, startPoint y: 181, endPoint x: 680, endPoint y: 183, distance: 39.3
click at [680, 183] on div "Quando não ocorre a aprovação, a transação permanece com o status de "Aguardand…" at bounding box center [664, 211] width 115 height 287
click at [679, 201] on div "Quando não ocorre a aprovação, a transação permanece com o status de "Aguardand…" at bounding box center [664, 211] width 115 height 287
drag, startPoint x: 645, startPoint y: 196, endPoint x: 681, endPoint y: 199, distance: 35.6
click at [681, 199] on div "Quando não ocorre a aprovação, a transação permanece com o status de "Aguardand…" at bounding box center [664, 211] width 115 height 287
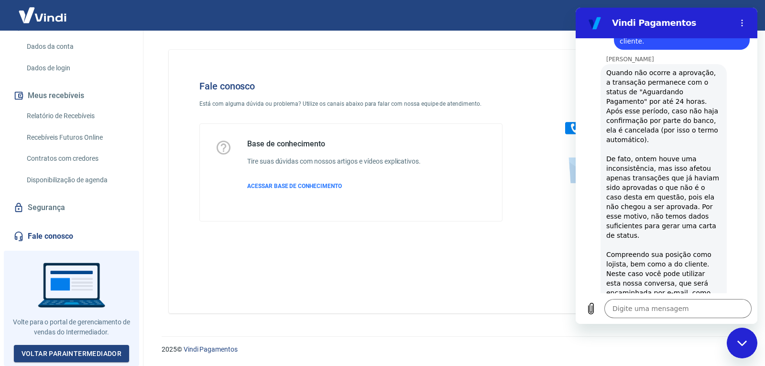
click at [690, 209] on div "Quando não ocorre a aprovação, a transação permanece com o status de "Aguardand…" at bounding box center [664, 211] width 115 height 287
drag, startPoint x: 651, startPoint y: 204, endPoint x: 665, endPoint y: 221, distance: 22.1
click at [665, 221] on div "Quando não ocorre a aprovação, a transação permanece com o status de "Aguardand…" at bounding box center [664, 211] width 115 height 287
click at [683, 225] on div "Quando não ocorre a aprovação, a transação permanece com o status de "Aguardand…" at bounding box center [664, 211] width 115 height 287
click at [670, 304] on textarea at bounding box center [678, 308] width 147 height 19
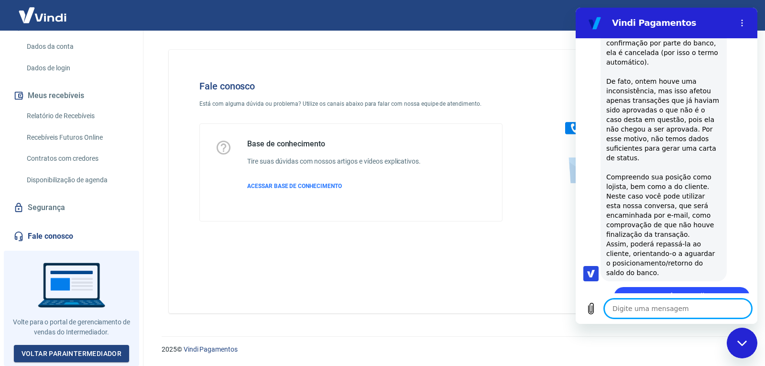
scroll to position [1944, 0]
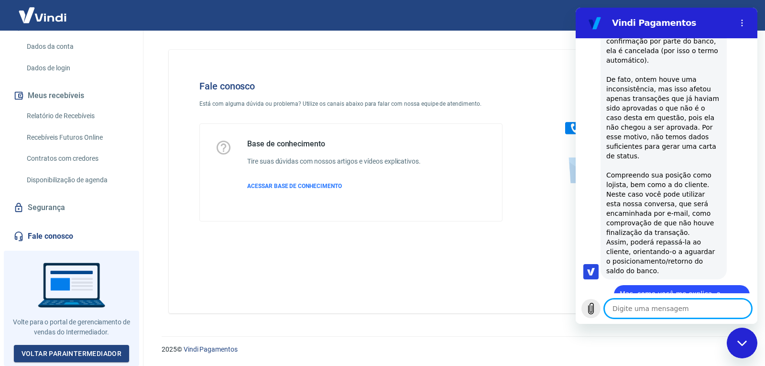
click at [594, 307] on icon "Carregar arquivo" at bounding box center [591, 308] width 5 height 11
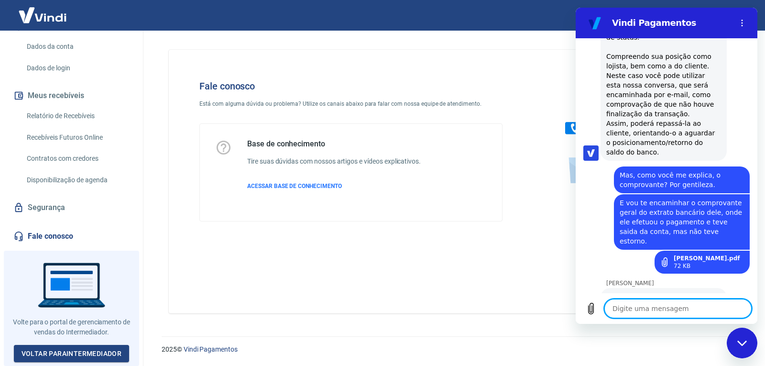
scroll to position [2062, 0]
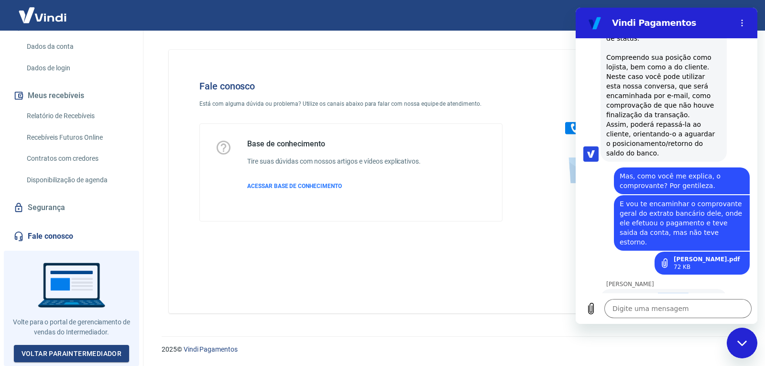
drag, startPoint x: 652, startPoint y: 212, endPoint x: 679, endPoint y: 213, distance: 27.3
click at [679, 293] on div "Ele te enviou algum extrato de hoje? Pergunto porque consta que o cancelamento …" at bounding box center [664, 326] width 115 height 67
drag, startPoint x: 632, startPoint y: 245, endPoint x: 661, endPoint y: 246, distance: 28.2
click at [661, 293] on div "Ele te enviou algum extrato de hoje? Pergunto porque consta que o cancelamento …" at bounding box center [664, 326] width 115 height 67
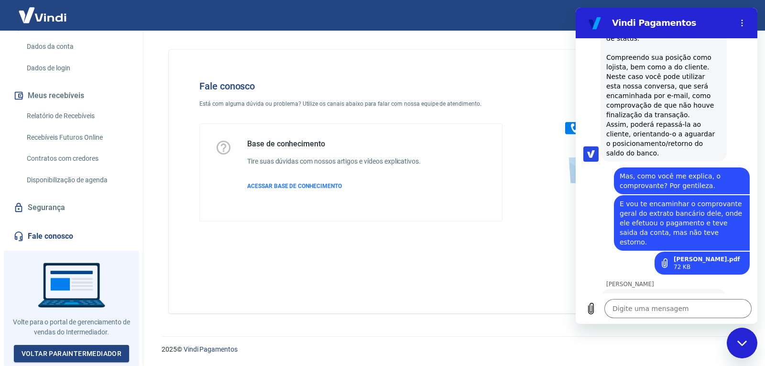
click at [698, 293] on div "Ele te enviou algum extrato de hoje? Pergunto porque consta que o cancelamento …" at bounding box center [664, 326] width 115 height 67
drag, startPoint x: 654, startPoint y: 251, endPoint x: 683, endPoint y: 269, distance: 34.4
click at [683, 293] on div "Ele te enviou algum extrato de hoje? Pergunto porque consta que o cancelamento …" at bounding box center [664, 326] width 115 height 67
click at [691, 293] on div "Ele te enviou algum extrato de hoje? Pergunto porque consta que o cancelamento …" at bounding box center [664, 326] width 115 height 67
click at [643, 302] on textarea at bounding box center [678, 308] width 147 height 19
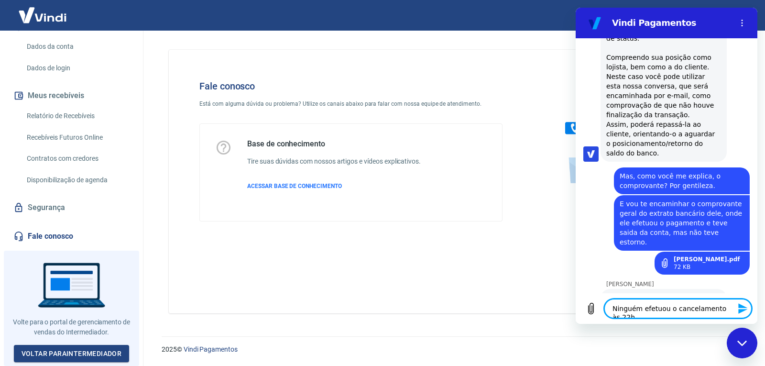
scroll to position [2063, 0]
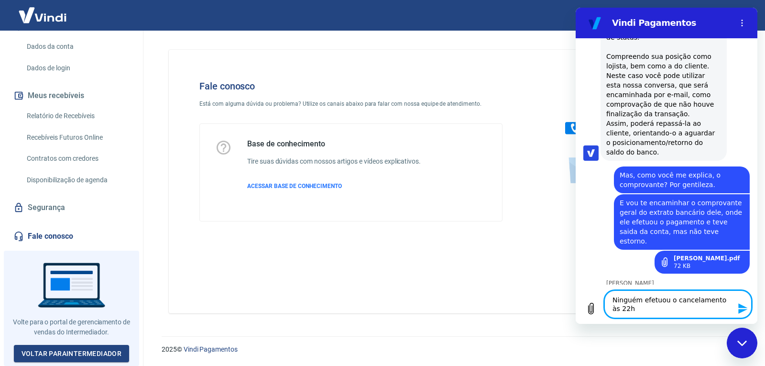
click at [661, 308] on textarea "Ninguém efetuou o cancelamento às 22h" at bounding box center [678, 304] width 147 height 28
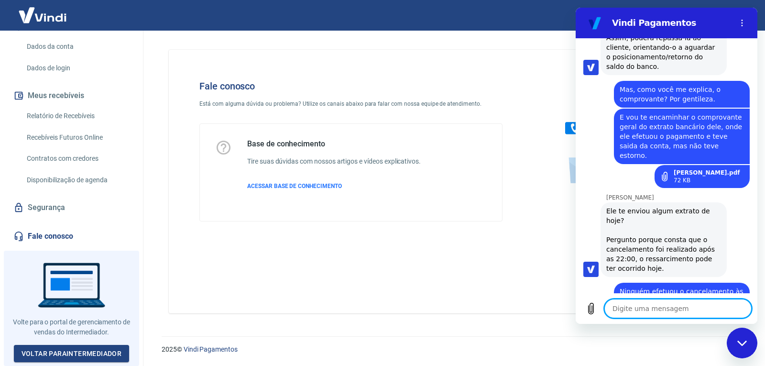
scroll to position [2164, 0]
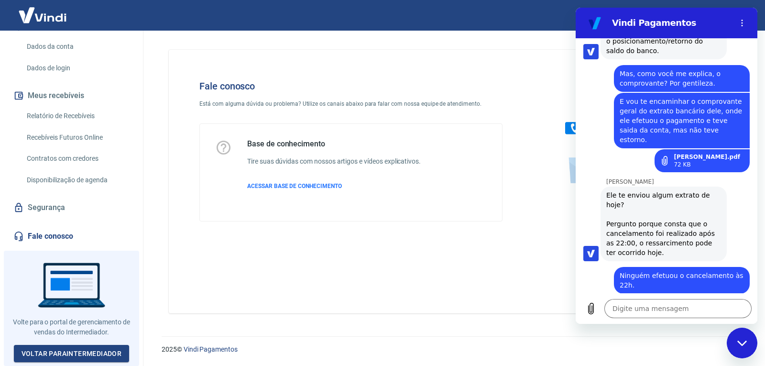
drag, startPoint x: 663, startPoint y: 244, endPoint x: 671, endPoint y: 253, distance: 11.8
click at [671, 312] on span "A carta realmente não temos, mas em posse do extrato eu posso abrir um chamado …" at bounding box center [664, 340] width 115 height 57
click at [640, 312] on span "A carta realmente não temos, mas em posse do extrato eu posso abrir um chamado …" at bounding box center [664, 340] width 115 height 57
click at [701, 312] on span "A carta realmente não temos, mas em posse do extrato eu posso abrir um chamado …" at bounding box center [664, 340] width 115 height 57
drag, startPoint x: 664, startPoint y: 271, endPoint x: 608, endPoint y: 230, distance: 69.9
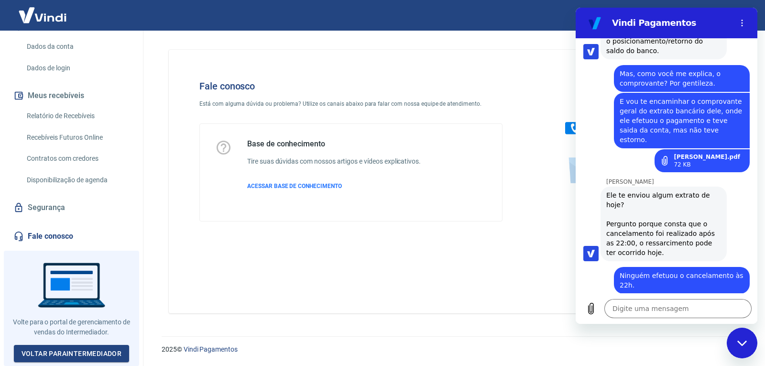
click at [608, 312] on span "A carta realmente não temos, mas em posse do extrato eu posso abrir um chamado …" at bounding box center [664, 340] width 115 height 57
drag, startPoint x: 671, startPoint y: 200, endPoint x: 621, endPoint y: 186, distance: 52.4
click at [621, 271] on span "Ninguém efetuou o cancelamento às 22h." at bounding box center [682, 280] width 124 height 19
click at [697, 312] on span "A carta realmente não temos, mas em posse do extrato eu posso abrir um chamado …" at bounding box center [664, 340] width 115 height 57
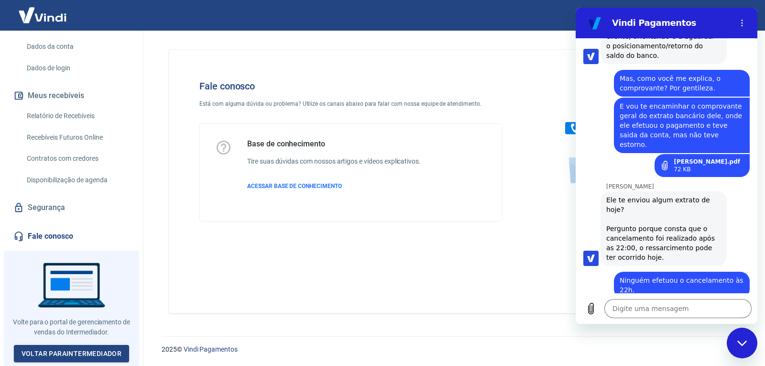
drag, startPoint x: 673, startPoint y: 268, endPoint x: 604, endPoint y: 237, distance: 75.1
click at [604, 313] on div "[PERSON_NAME] diz: A carta realmente não temos, mas em posse do extrato eu poss…" at bounding box center [664, 345] width 126 height 65
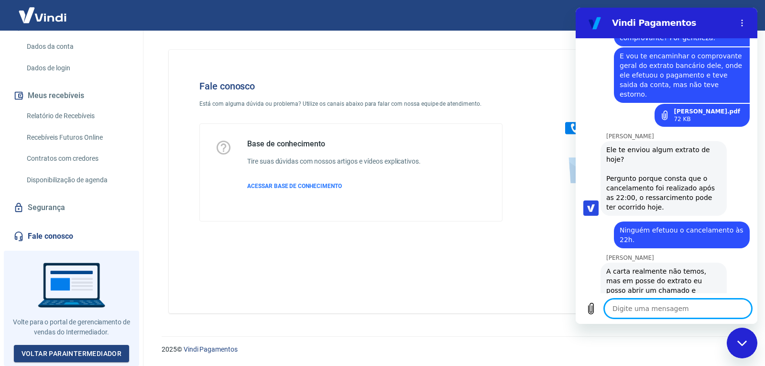
click at [663, 276] on div "15:12 diz: Olá, tudo bem? Enviado · 15:12 [PERSON_NAME] diz: [PERSON_NAME], [PE…" at bounding box center [667, 165] width 182 height 255
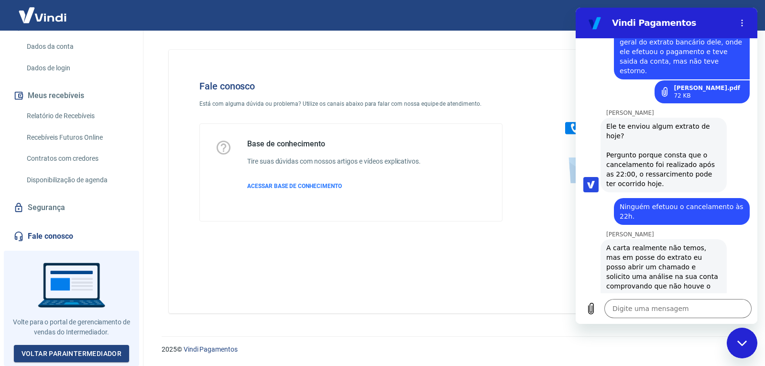
scroll to position [2235, 0]
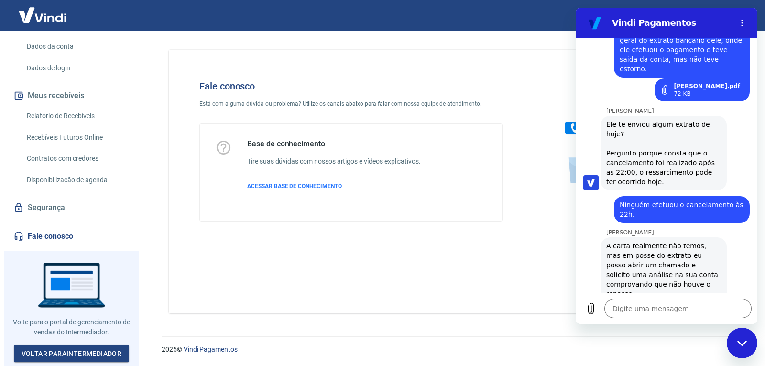
click at [668, 241] on span "A carta realmente não temos, mas em posse do extrato eu posso abrir um chamado …" at bounding box center [664, 269] width 115 height 57
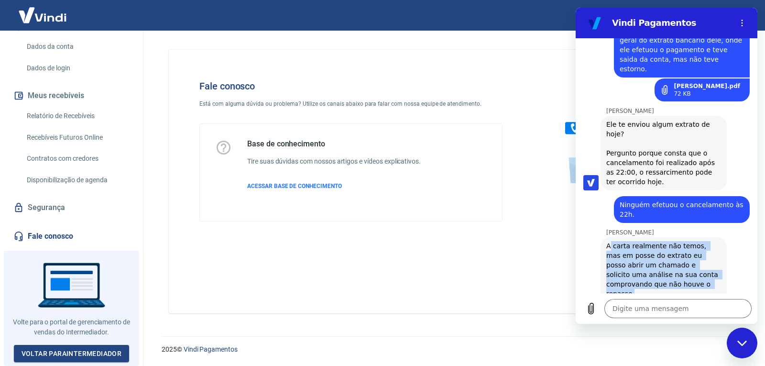
drag, startPoint x: 671, startPoint y: 194, endPoint x: 609, endPoint y: 159, distance: 71.1
click at [609, 241] on span "A carta realmente não temos, mas em posse do extrato eu posso abrir um chamado …" at bounding box center [664, 269] width 115 height 57
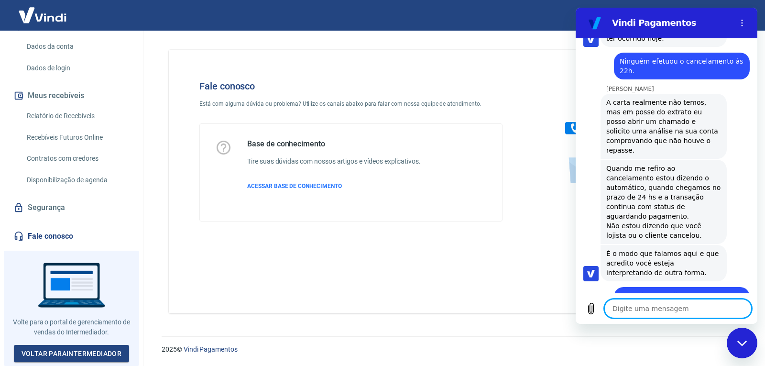
scroll to position [2410, 0]
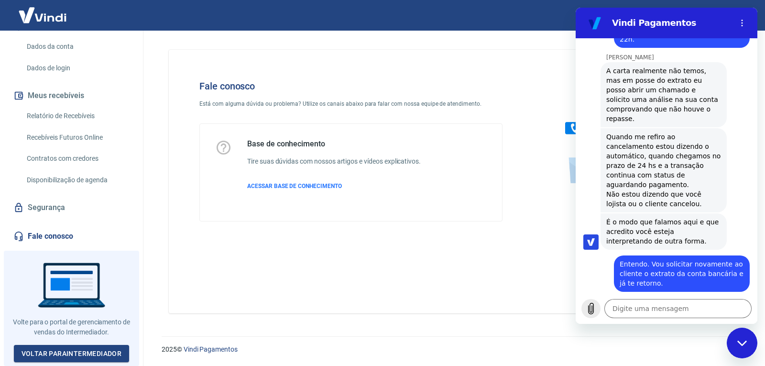
click at [591, 306] on icon "Carregar arquivo" at bounding box center [591, 308] width 11 height 11
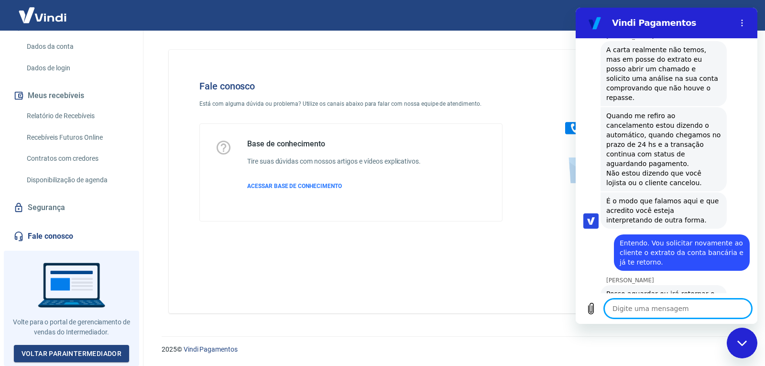
scroll to position [2430, 0]
click at [648, 310] on textarea at bounding box center [678, 308] width 147 height 19
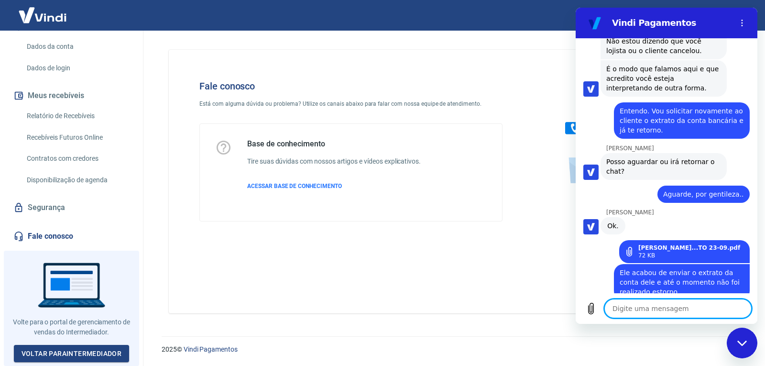
scroll to position [2565, 0]
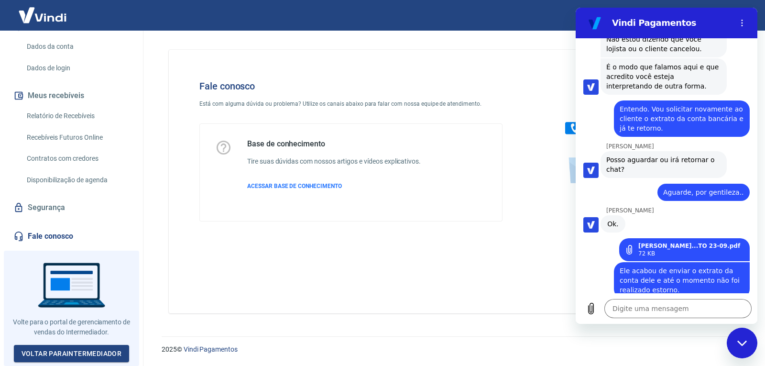
drag, startPoint x: 679, startPoint y: 248, endPoint x: 701, endPoint y: 248, distance: 22.0
click at [701, 317] on div "Certo. Posso seguir da forma que te falei? Não teremos um comprovante, mas uma …" at bounding box center [664, 355] width 115 height 77
drag, startPoint x: 631, startPoint y: 258, endPoint x: 672, endPoint y: 262, distance: 41.8
click at [672, 317] on div "Certo. Posso seguir da forma que te falei? Não teremos um comprovante, mas uma …" at bounding box center [664, 355] width 115 height 77
click at [691, 317] on div "Certo. Posso seguir da forma que te falei? Não teremos um comprovante, mas uma …" at bounding box center [664, 355] width 115 height 77
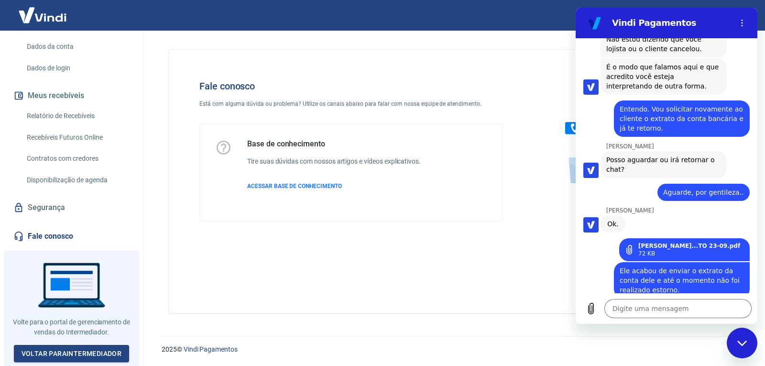
click at [628, 317] on div "Certo. Posso seguir da forma que te falei? Não teremos um comprovante, mas uma …" at bounding box center [664, 355] width 115 height 77
drag, startPoint x: 649, startPoint y: 261, endPoint x: 665, endPoint y: 261, distance: 15.3
click at [665, 317] on div "Certo. Posso seguir da forma que te falei? Não teremos um comprovante, mas uma …" at bounding box center [664, 355] width 115 height 77
drag, startPoint x: 682, startPoint y: 264, endPoint x: 692, endPoint y: 267, distance: 10.6
click at [692, 317] on div "Certo. Posso seguir da forma que te falei? Não teremos um comprovante, mas uma …" at bounding box center [664, 355] width 115 height 77
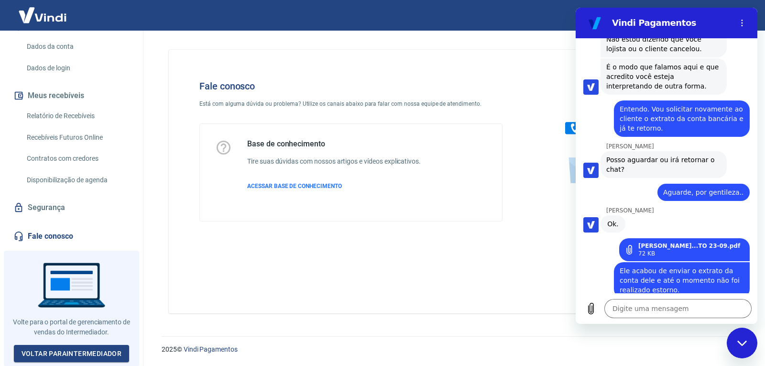
click at [648, 317] on div "Certo. Posso seguir da forma que te falei? Não teremos um comprovante, mas uma …" at bounding box center [664, 355] width 115 height 77
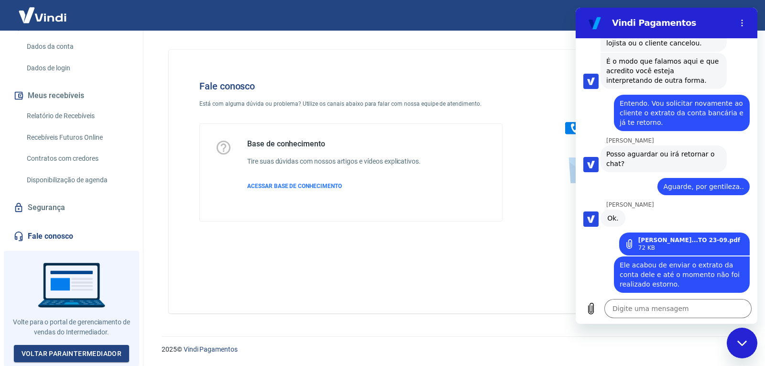
scroll to position [2570, 0]
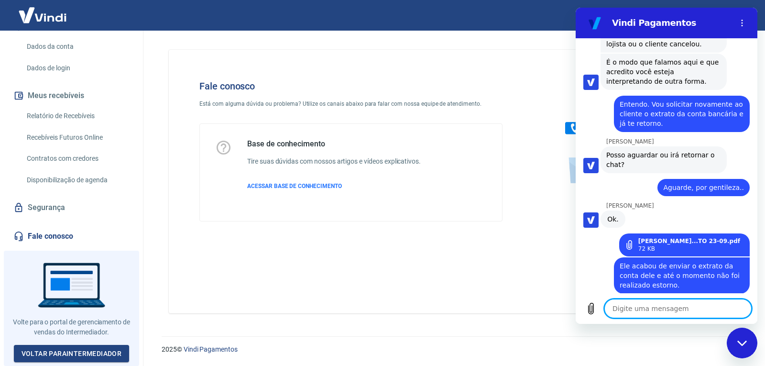
click at [645, 310] on textarea at bounding box center [678, 308] width 147 height 19
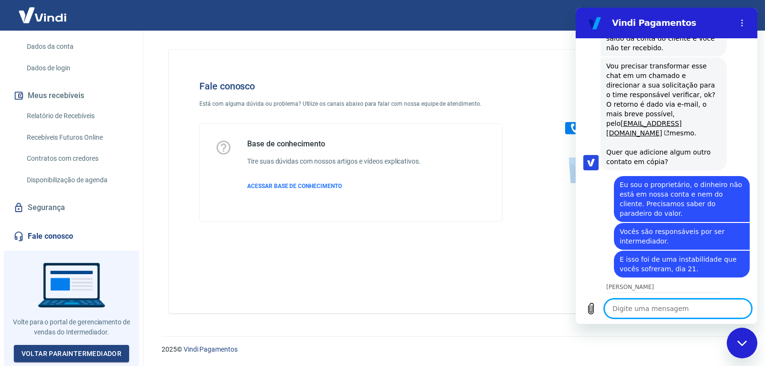
scroll to position [2908, 0]
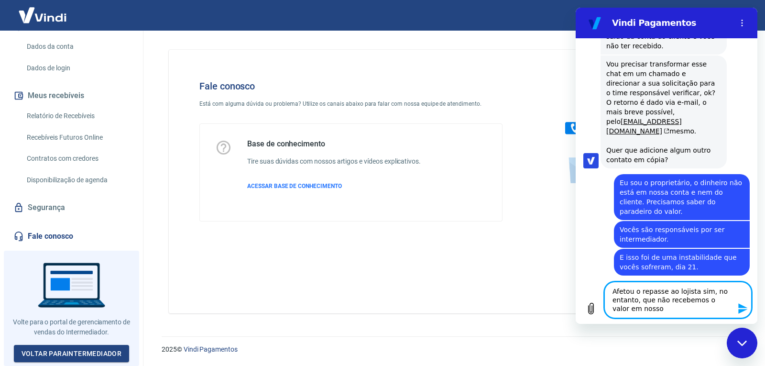
drag, startPoint x: 638, startPoint y: 299, endPoint x: 651, endPoint y: 299, distance: 12.9
click at [651, 299] on textarea "Afetou o repasse ao lojista sim, no entanto, que não recebemos o valor em nosso" at bounding box center [678, 300] width 147 height 36
click at [650, 312] on textarea "Afetou o repasse ao lojista sim, no entanto, não recebemos o valor em nosso" at bounding box center [678, 300] width 147 height 36
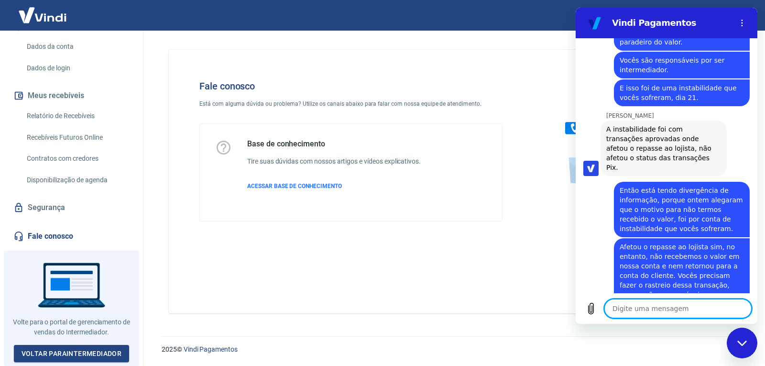
scroll to position [3076, 0]
click at [640, 308] on textarea at bounding box center [678, 308] width 147 height 19
drag, startPoint x: 667, startPoint y: 310, endPoint x: 579, endPoint y: 308, distance: 88.5
click at [579, 308] on div "Digite uma mensagem Me encaminh x" at bounding box center [667, 308] width 182 height 31
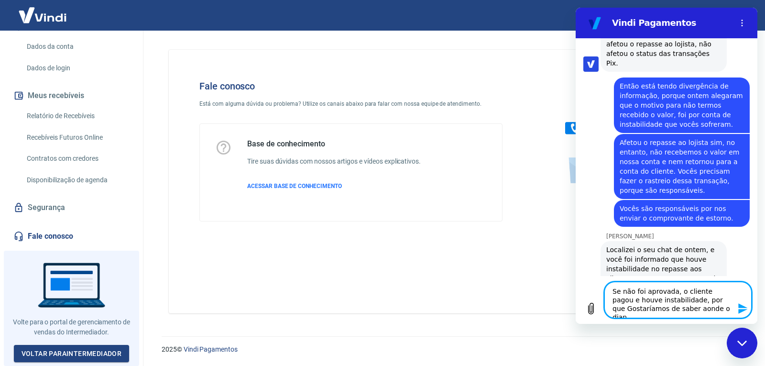
scroll to position [3183, 0]
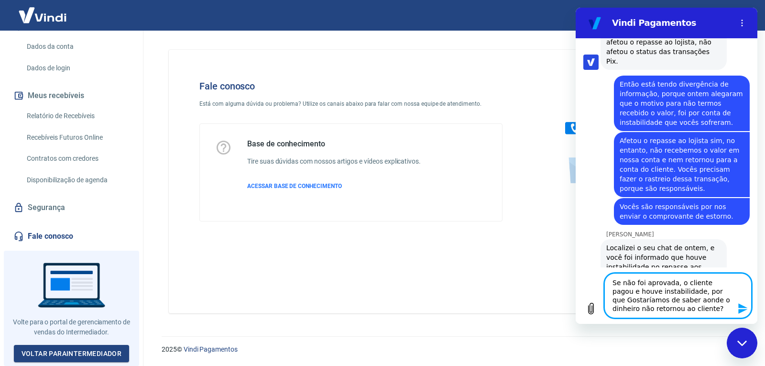
drag, startPoint x: 613, startPoint y: 299, endPoint x: 731, endPoint y: 298, distance: 117.2
click at [731, 298] on textarea "Se não foi aprovada, o cliente pagou e houve instabilidade, por que Gostaríamos…" at bounding box center [678, 295] width 147 height 45
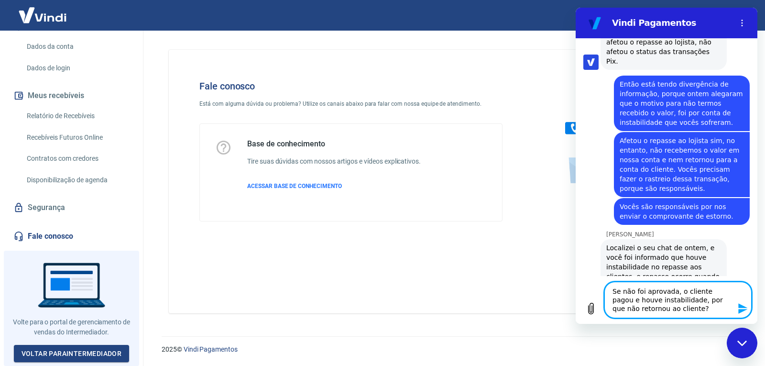
click at [682, 302] on textarea "Se não foi aprovada, o cliente pagou e houve instabilidade, por que não retorno…" at bounding box center [678, 300] width 147 height 36
click at [693, 312] on textarea "Se não foi aprovada, o cliente pagou e houve instabilidade, por que não retorno…" at bounding box center [678, 300] width 147 height 36
click at [668, 309] on textarea "Se não foi aprovada, o cliente pagou e houve instabilidade, por que não retorno…" at bounding box center [678, 300] width 147 height 36
click at [716, 304] on textarea "Se não foi aprovada, o cliente pagou e houve instabilidade, por que não retorno…" at bounding box center [678, 300] width 147 height 36
click at [640, 308] on textarea "Se não foi aprovada, o cliente pagou e houve instabilidade, por que não retorno…" at bounding box center [678, 300] width 147 height 36
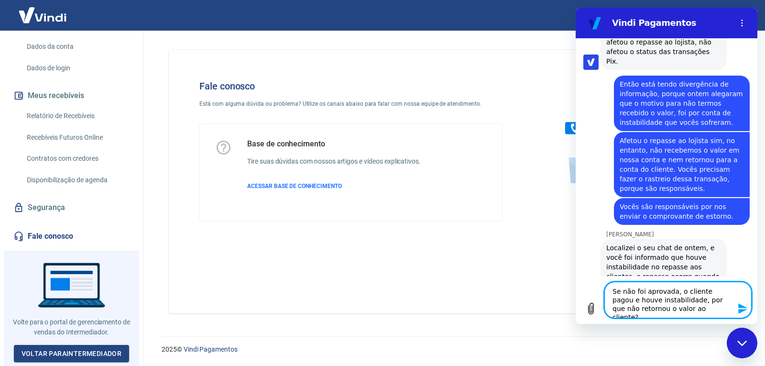
paste textarea "Gostaríamos de saber aonde o dinheiro"
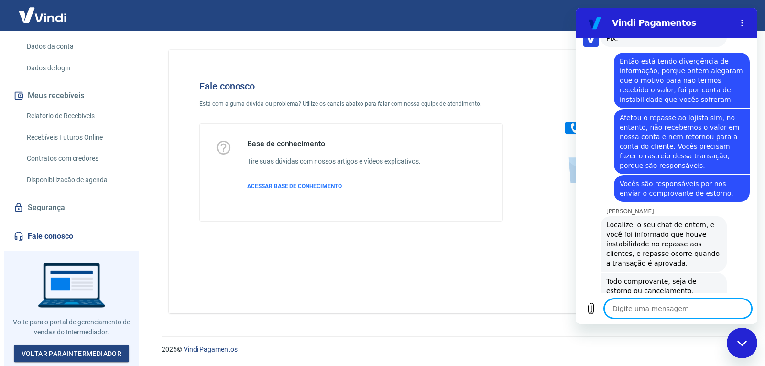
scroll to position [3208, 0]
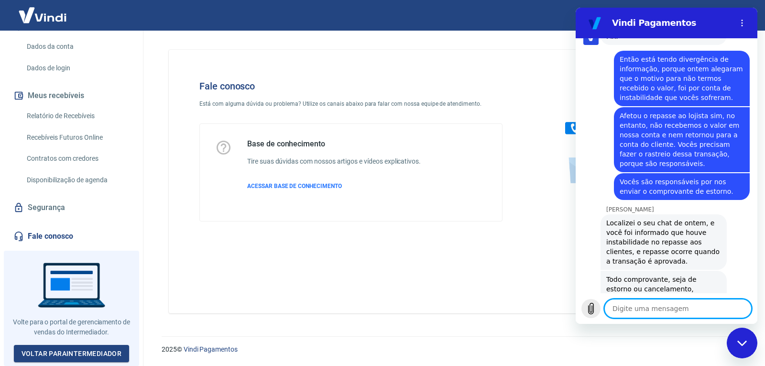
click at [591, 310] on icon "Carregar arquivo" at bounding box center [591, 308] width 11 height 11
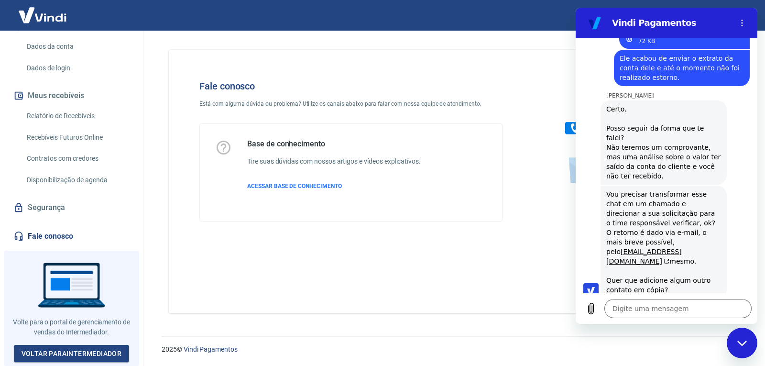
scroll to position [2634, 0]
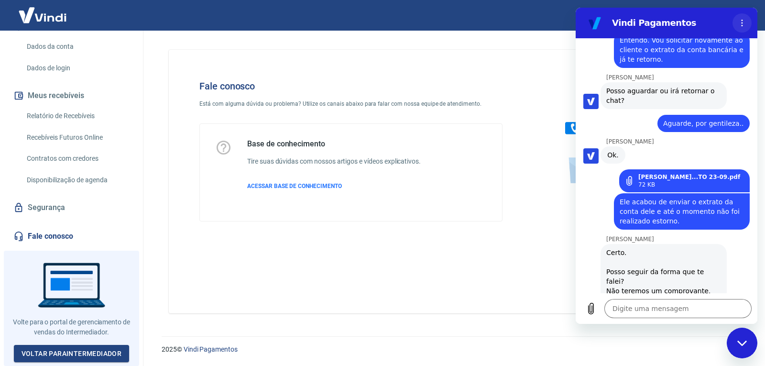
click at [737, 22] on button "Menu de opções" at bounding box center [742, 22] width 19 height 19
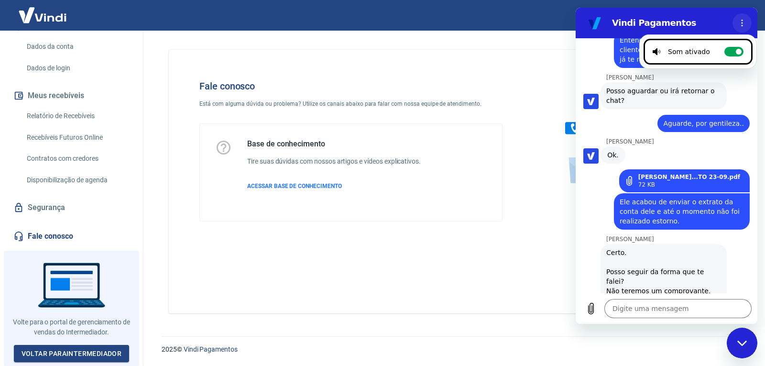
click at [742, 20] on circle "Menu de opções" at bounding box center [742, 20] width 1 height 1
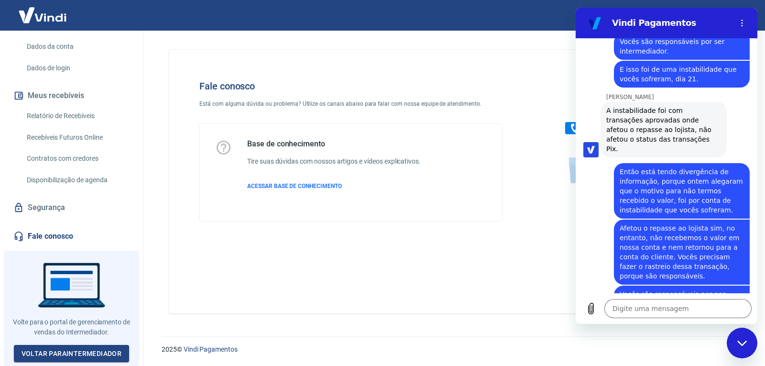
scroll to position [3208, 0]
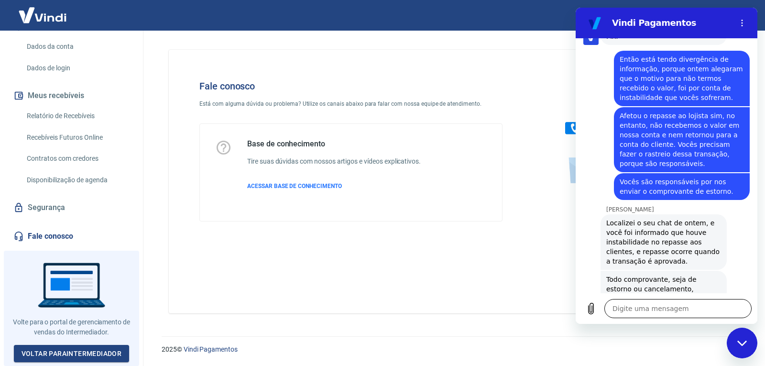
click at [675, 313] on textarea at bounding box center [678, 308] width 147 height 19
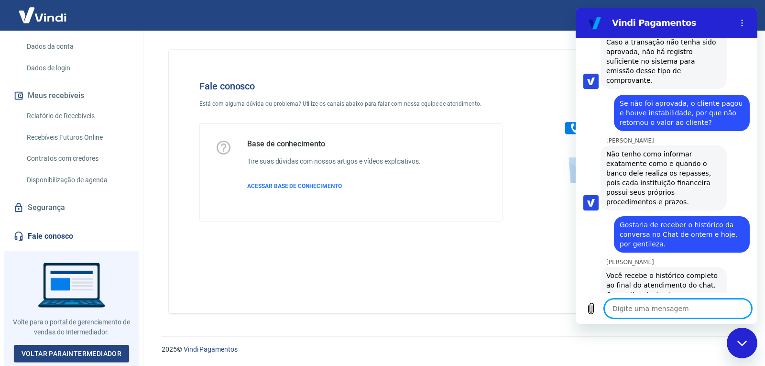
scroll to position [3505, 0]
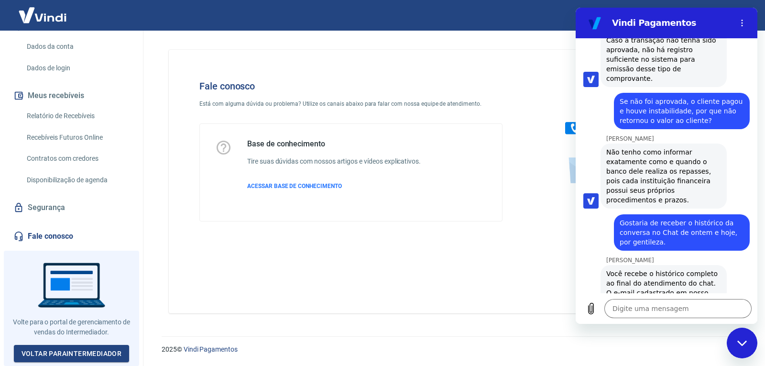
drag, startPoint x: 642, startPoint y: 186, endPoint x: 665, endPoint y: 187, distance: 23.9
click at [665, 269] on div "Você recebe o histórico completo ao final do atendimento do chat. O e-mail cada…" at bounding box center [664, 350] width 115 height 163
copy div "1695394"
click at [666, 308] on textarea at bounding box center [678, 308] width 147 height 19
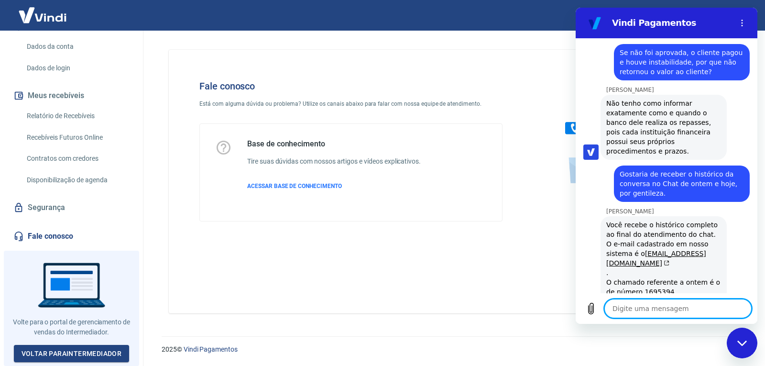
scroll to position [3556, 0]
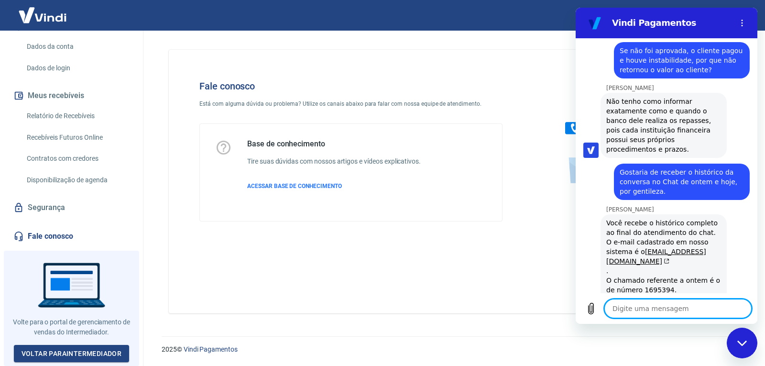
click at [622, 311] on textarea at bounding box center [678, 308] width 147 height 19
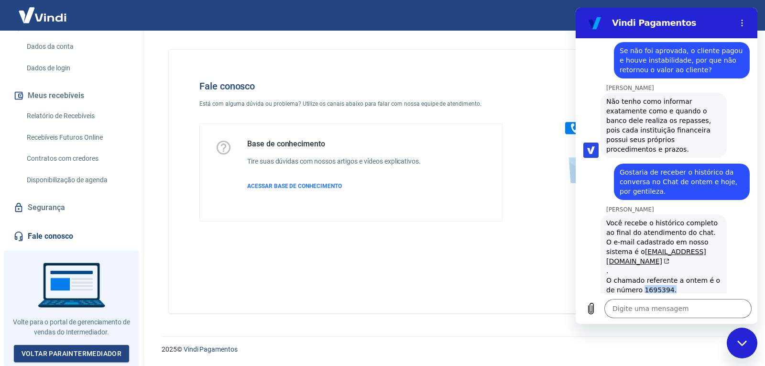
drag, startPoint x: 670, startPoint y: 138, endPoint x: 641, endPoint y: 136, distance: 29.7
click at [641, 218] on div "Você recebe o histórico completo ao final do atendimento do chat. O e-mail cada…" at bounding box center [664, 299] width 115 height 163
copy div "1695394."
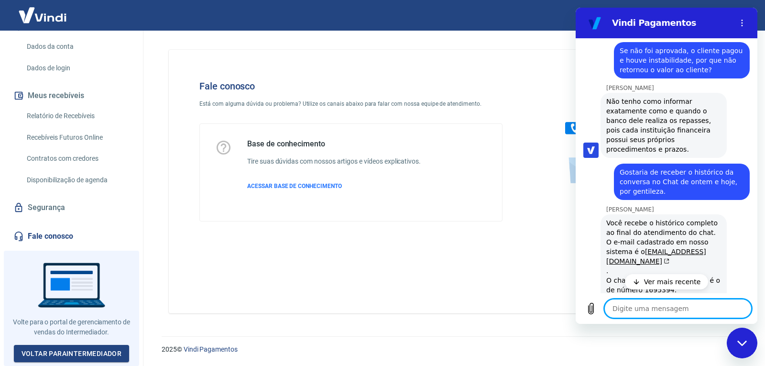
scroll to position [3587, 0]
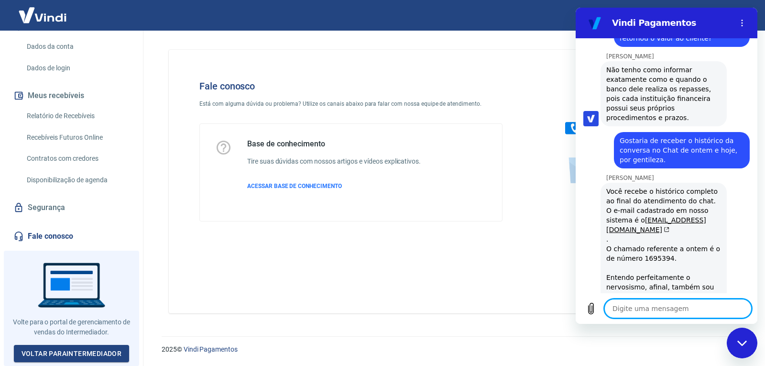
click at [653, 311] on textarea at bounding box center [678, 308] width 147 height 19
click at [670, 227] on icon "(abre em uma nova aba)" at bounding box center [666, 230] width 7 height 6
click at [705, 315] on textarea at bounding box center [678, 308] width 147 height 19
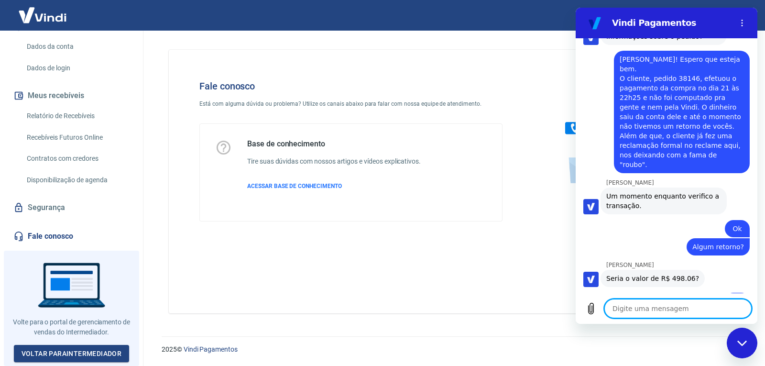
scroll to position [933, 0]
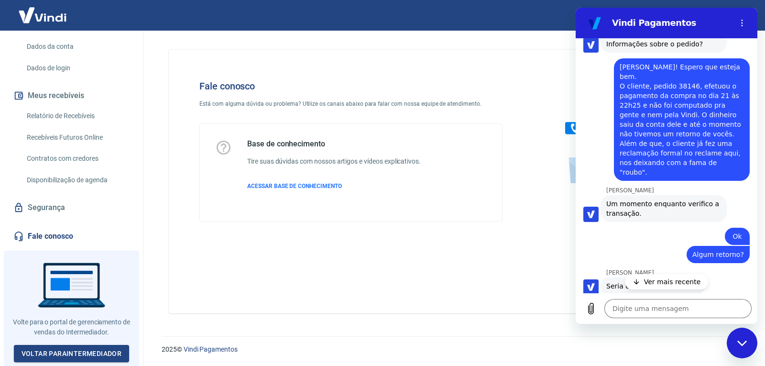
click at [682, 279] on p "Ver mais recente" at bounding box center [672, 282] width 57 height 10
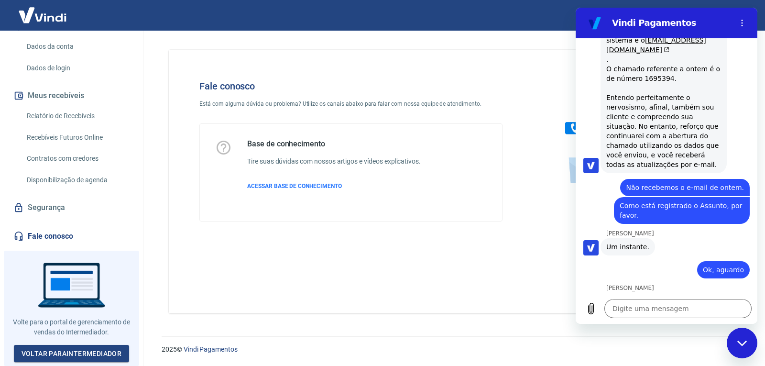
scroll to position [3776, 0]
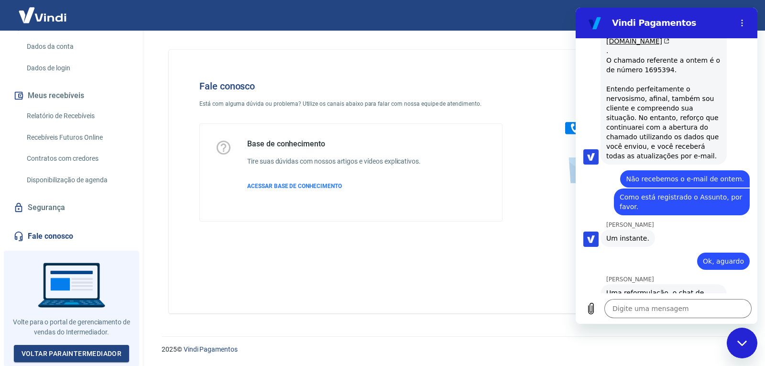
click at [681, 296] on div "Digite uma mensagem x" at bounding box center [667, 308] width 182 height 31
click at [674, 306] on textarea at bounding box center [678, 308] width 147 height 19
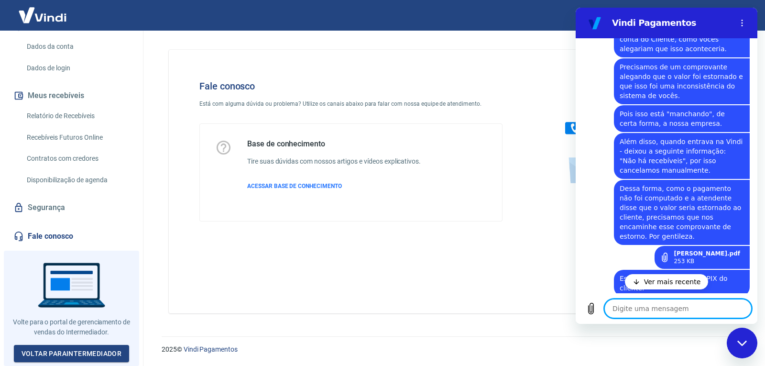
scroll to position [1627, 0]
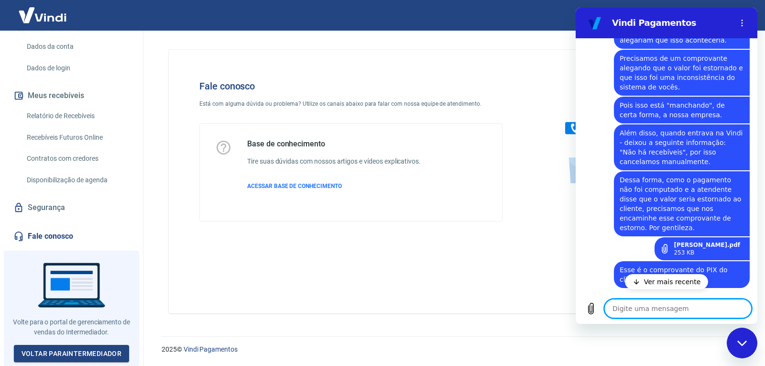
click at [668, 281] on p "Ver mais recente" at bounding box center [672, 282] width 57 height 10
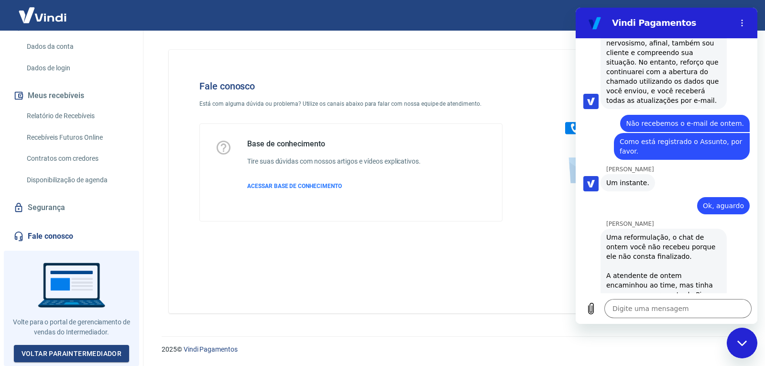
scroll to position [3859, 0]
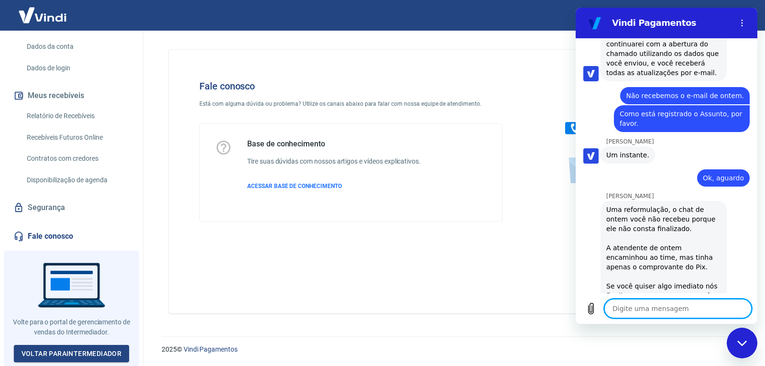
click at [657, 302] on textarea at bounding box center [678, 308] width 147 height 19
click at [656, 302] on textarea at bounding box center [678, 308] width 147 height 19
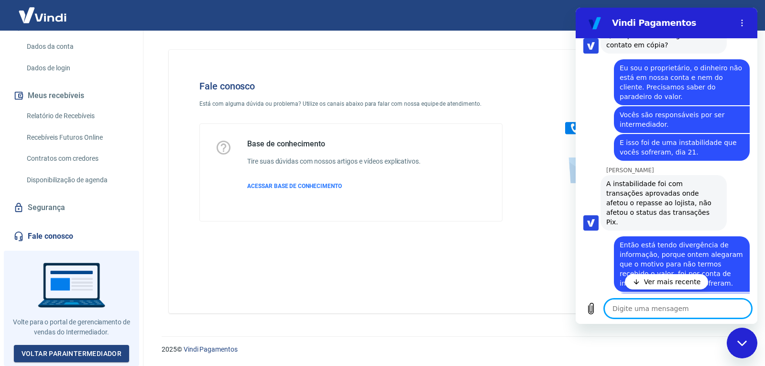
scroll to position [3031, 0]
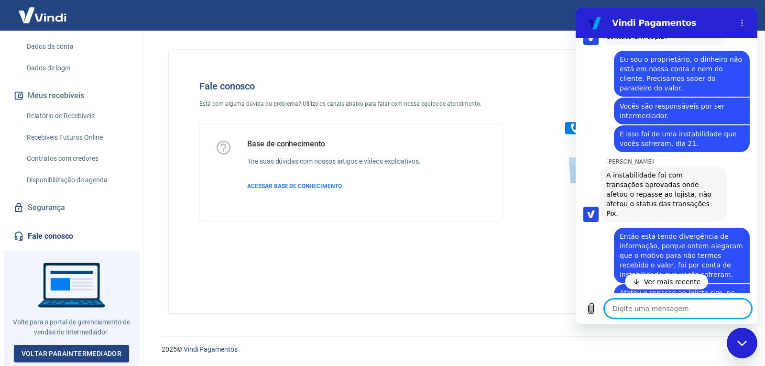
click at [659, 282] on p "Ver mais recente" at bounding box center [672, 282] width 57 height 10
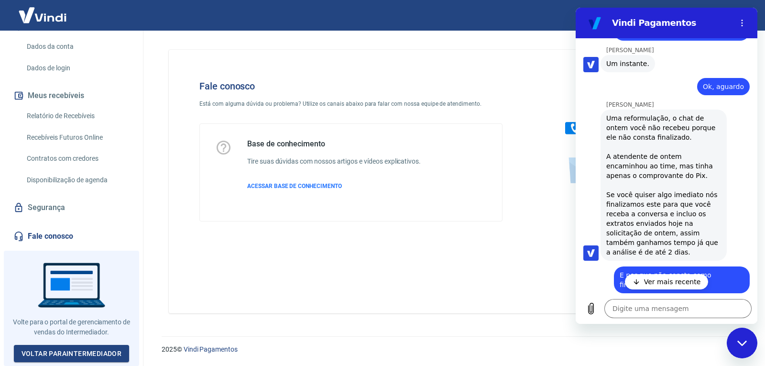
scroll to position [3971, 0]
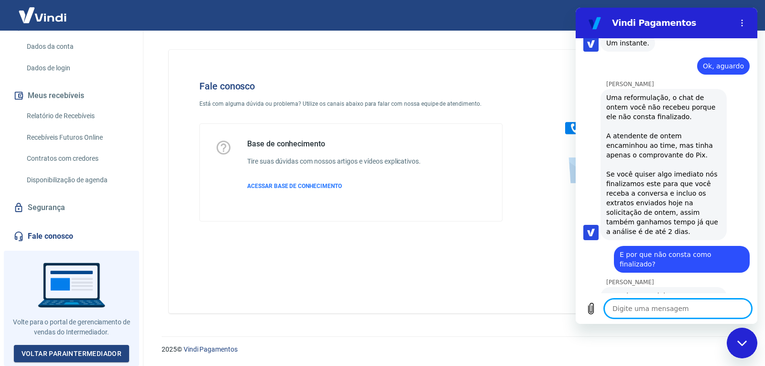
click at [671, 304] on textarea at bounding box center [678, 308] width 147 height 19
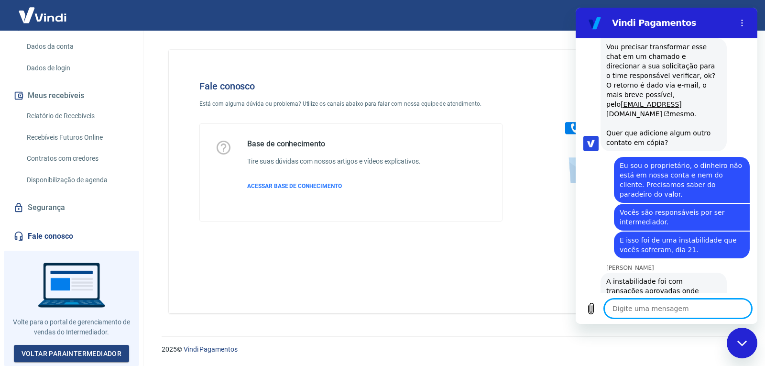
scroll to position [2934, 0]
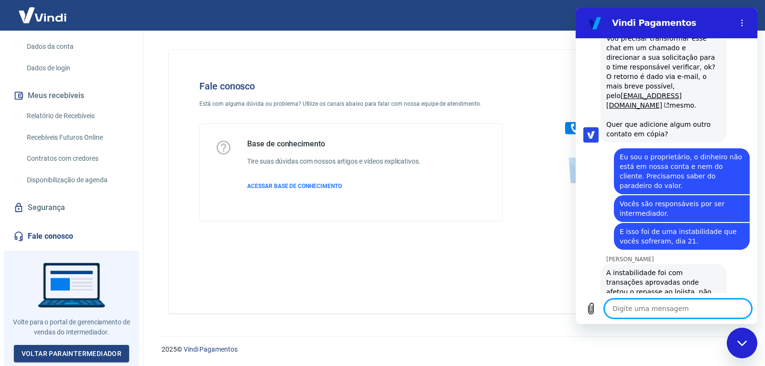
drag, startPoint x: 754, startPoint y: 204, endPoint x: 1341, endPoint y: 225, distance: 587.9
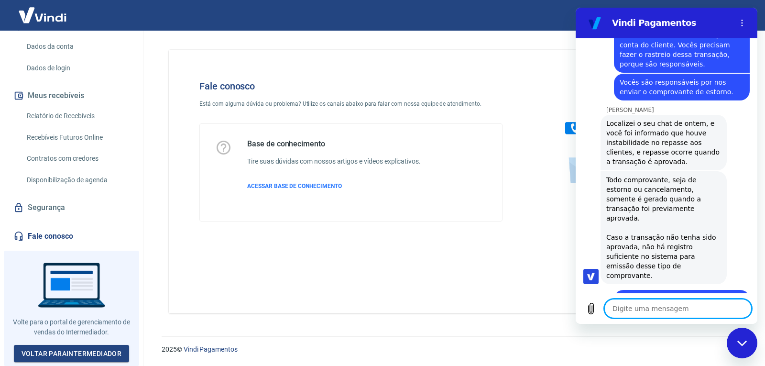
scroll to position [3316, 0]
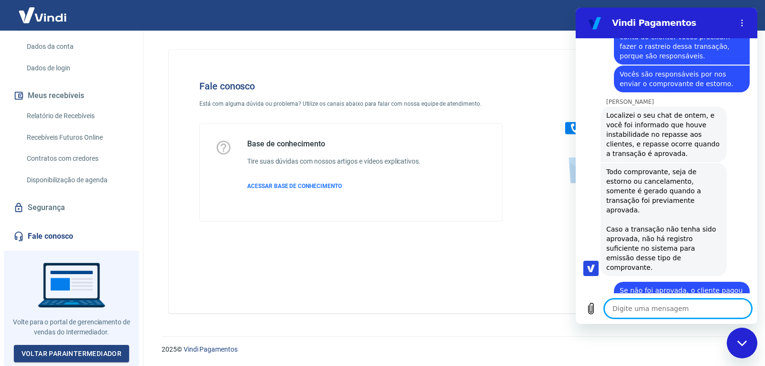
drag, startPoint x: 753, startPoint y: 222, endPoint x: 1335, endPoint y: 244, distance: 582.2
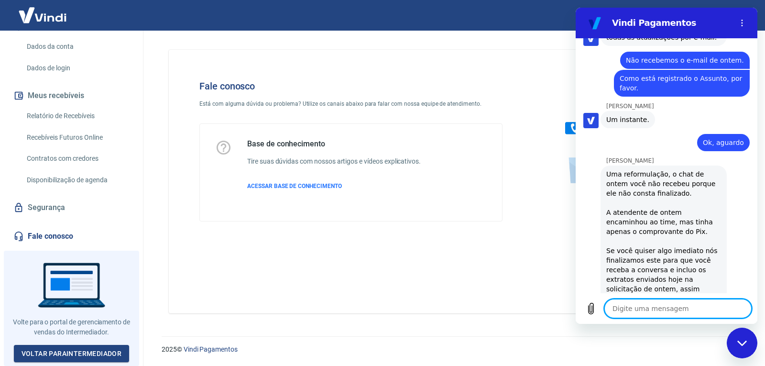
scroll to position [3971, 0]
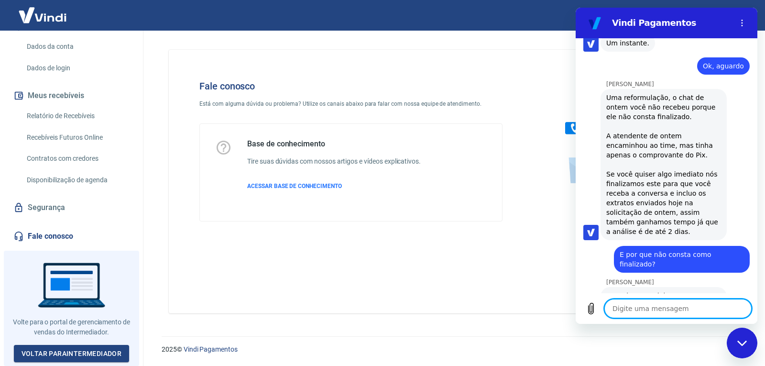
drag, startPoint x: 755, startPoint y: 270, endPoint x: 1339, endPoint y: 297, distance: 583.8
click at [673, 315] on textarea at bounding box center [678, 308] width 147 height 19
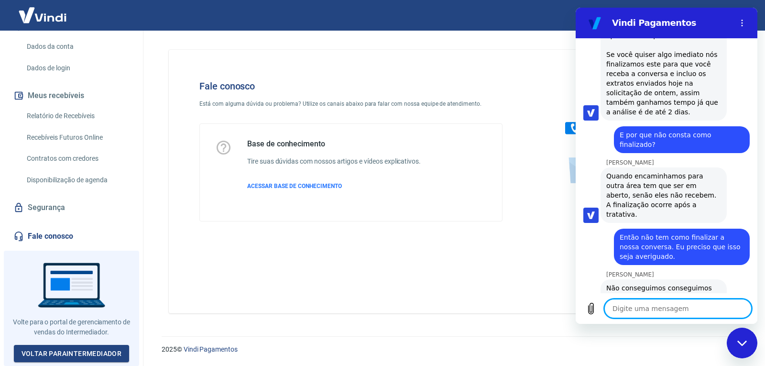
scroll to position [4092, 0]
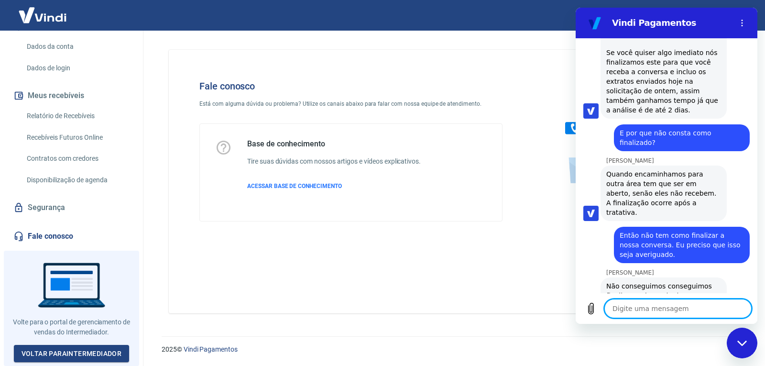
click at [656, 308] on textarea at bounding box center [678, 308] width 147 height 19
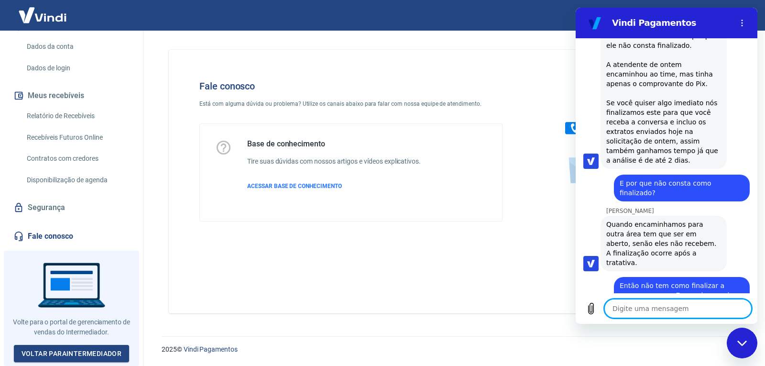
scroll to position [4097, 0]
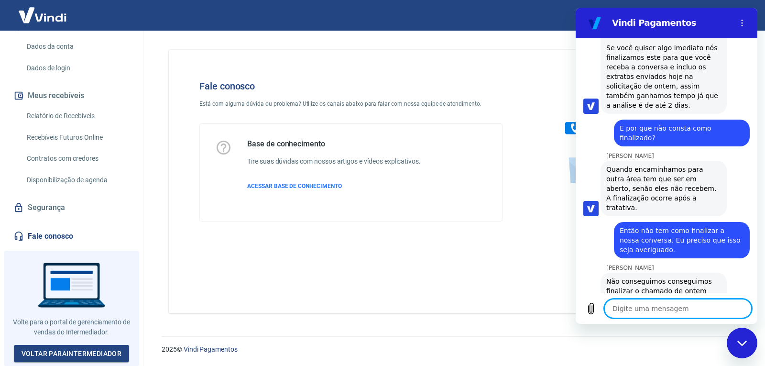
click at [669, 309] on textarea at bounding box center [678, 308] width 147 height 19
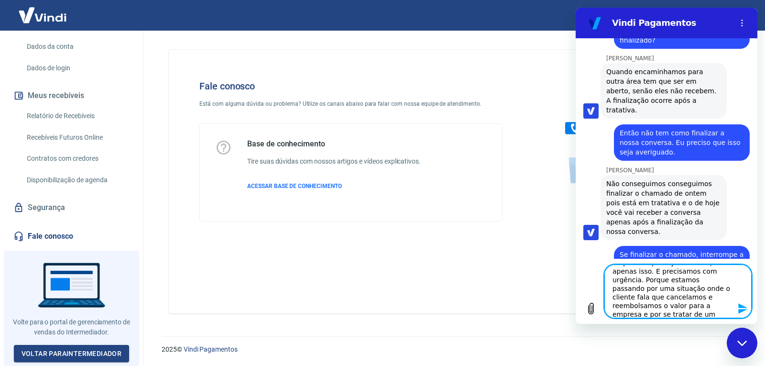
scroll to position [0, 0]
drag, startPoint x: 705, startPoint y: 315, endPoint x: 533, endPoint y: 164, distance: 228.8
click at [576, 164] on html "Vindi Pagamentos 15:12 diz: Olá, tudo bem? Enviado · 15:12 [PERSON_NAME] diz: […" at bounding box center [667, 166] width 182 height 316
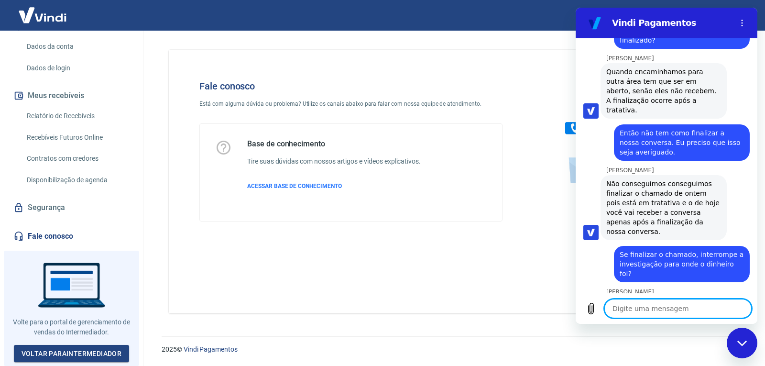
scroll to position [4178, 0]
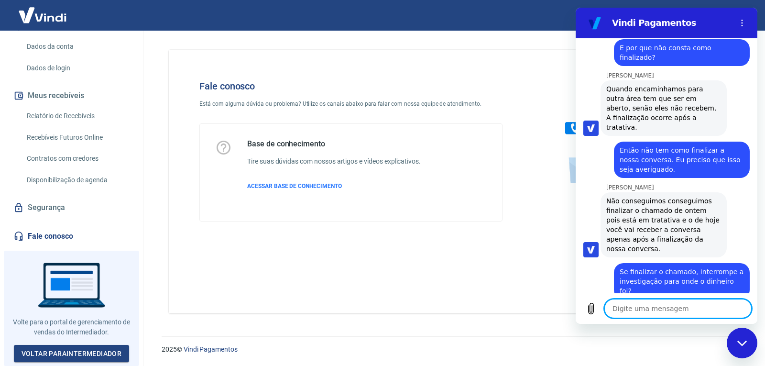
paste textarea "Preciso que essa situação seja resolvida com urgência. O cliente está alegando …"
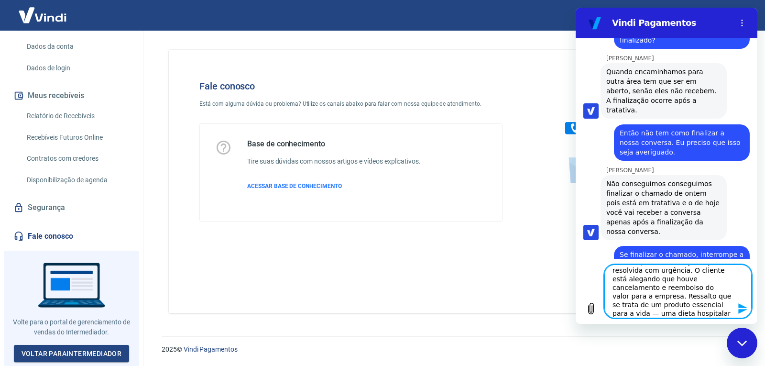
scroll to position [0, 0]
click at [716, 297] on textarea "Preciso que essa situação seja resolvida com urgência. O cliente está alegando …" at bounding box center [678, 292] width 147 height 54
click at [667, 301] on textarea "Preciso que essa situação seja resolvida com urgência. O cliente está alegando …" at bounding box center [678, 292] width 147 height 54
click at [654, 298] on textarea "Preciso que essa situação seja resolvida com urgência. O cliente está alegando …" at bounding box center [678, 292] width 147 height 54
click at [706, 297] on textarea "Preciso que essa situação seja resolvida com urgência. O cliente está alegando …" at bounding box center [678, 292] width 147 height 54
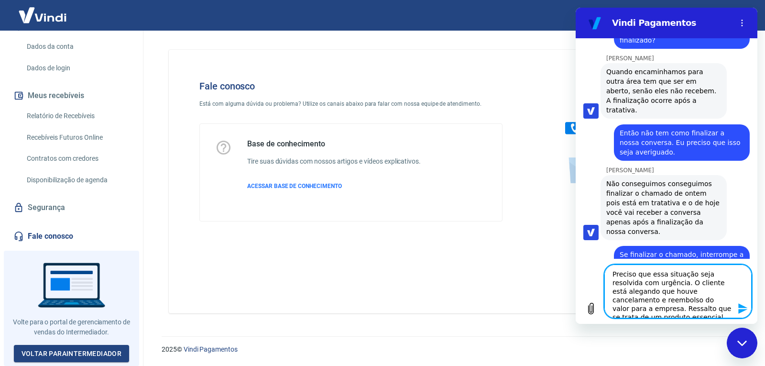
scroll to position [17, 0]
click at [695, 273] on textarea "Preciso que essa situação seja resolvida com urgência. O cliente está alegando …" at bounding box center [678, 292] width 147 height 54
click at [686, 308] on textarea "Preciso que essa situação seja resolvida com urgência. O cliente está alegando …" at bounding box center [678, 292] width 147 height 54
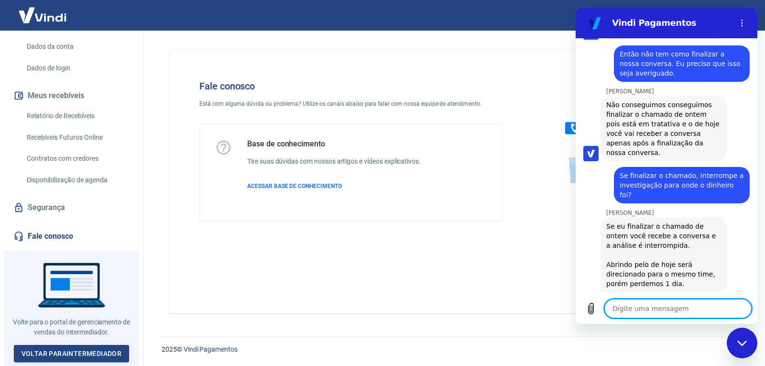
scroll to position [4265, 0]
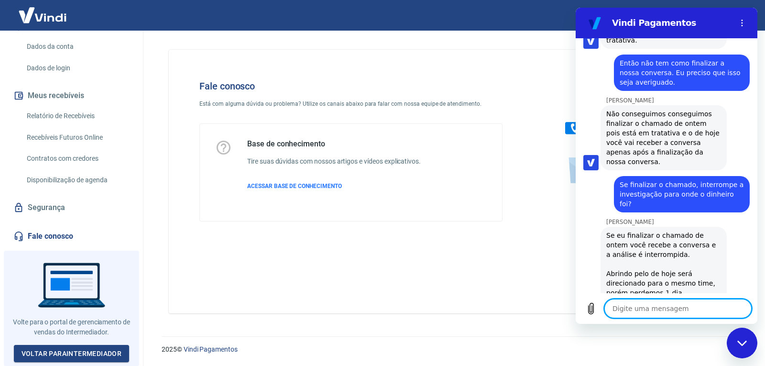
drag, startPoint x: 754, startPoint y: 260, endPoint x: 1334, endPoint y: 280, distance: 580.2
click at [662, 283] on p "Ver mais recente" at bounding box center [672, 282] width 57 height 10
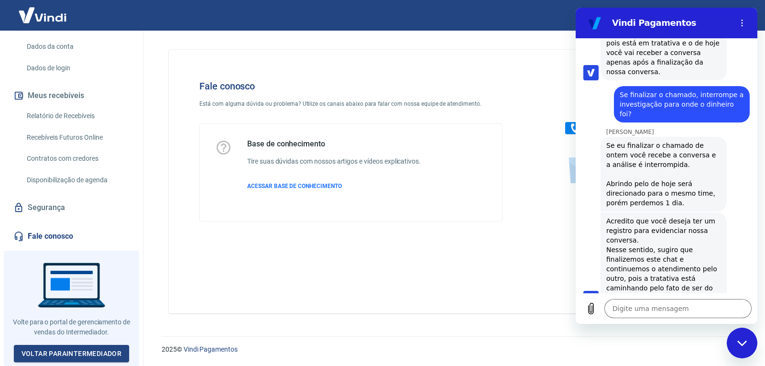
scroll to position [4359, 0]
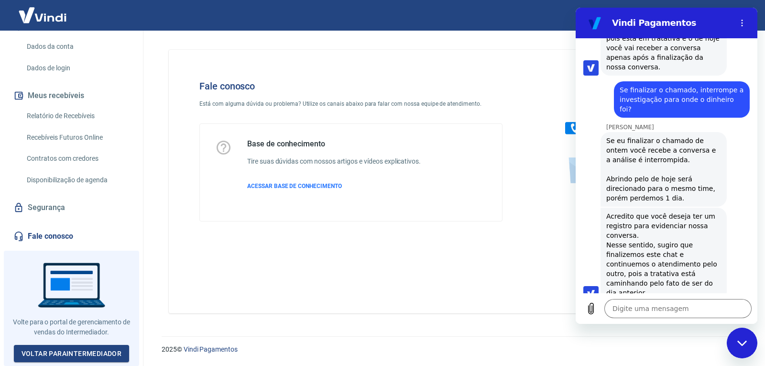
click at [639, 322] on div "Digite uma mensagem x" at bounding box center [667, 308] width 182 height 31
click at [643, 311] on textarea at bounding box center [678, 308] width 147 height 19
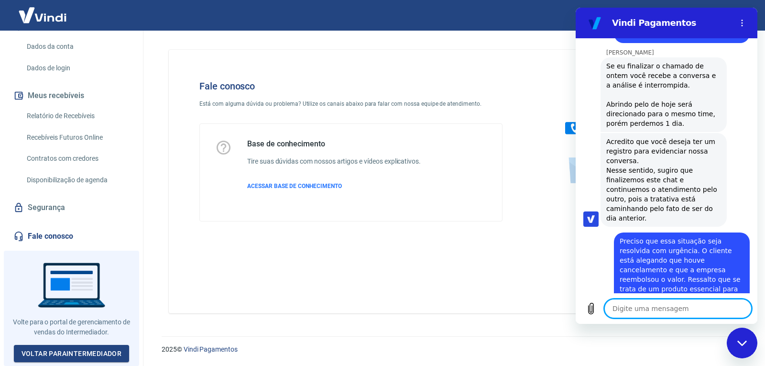
scroll to position [4433, 0]
click at [642, 305] on textarea at bounding box center [678, 308] width 147 height 19
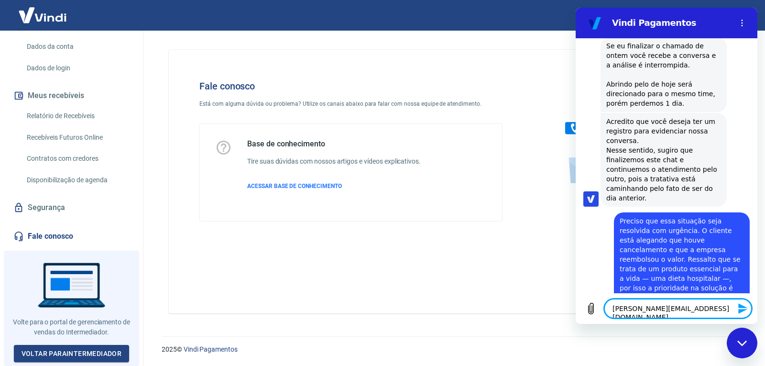
scroll to position [4456, 0]
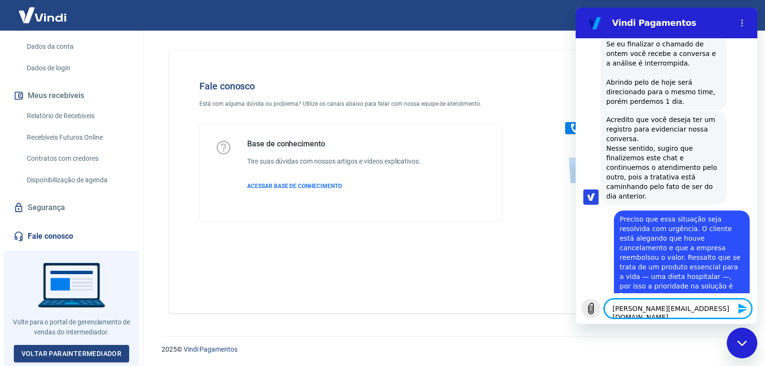
drag, startPoint x: 688, startPoint y: 311, endPoint x: 596, endPoint y: 310, distance: 92.3
click at [596, 310] on div "Digite uma mensagem [PERSON_NAME][EMAIL_ADDRESS][DOMAIN_NAME] x" at bounding box center [667, 308] width 182 height 31
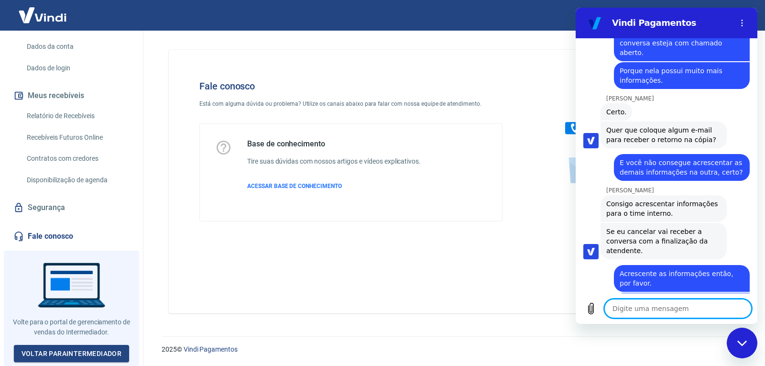
scroll to position [4722, 0]
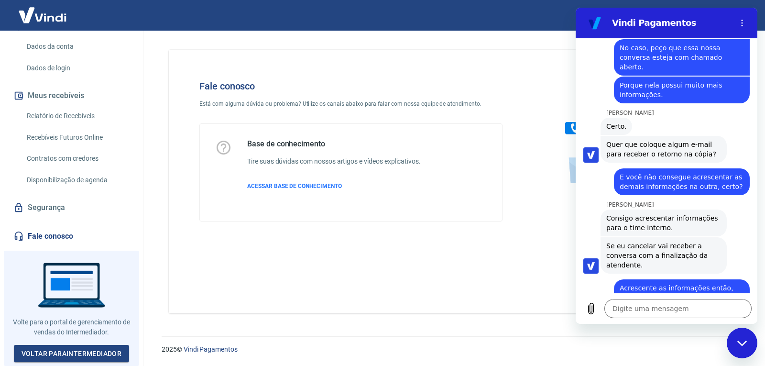
drag, startPoint x: 657, startPoint y: 149, endPoint x: 698, endPoint y: 185, distance: 54.2
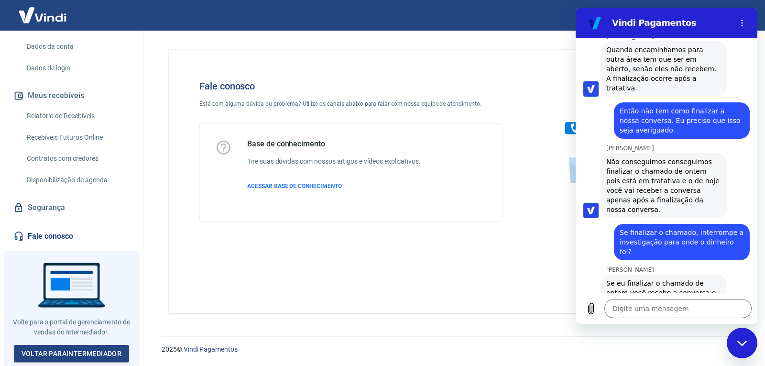
scroll to position [4196, 0]
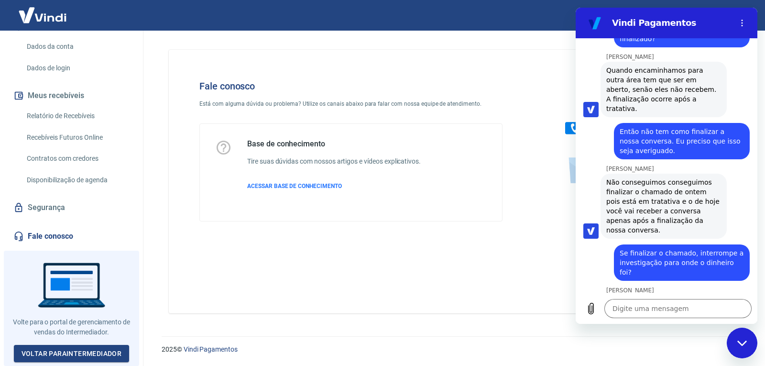
drag, startPoint x: 753, startPoint y: 270, endPoint x: 1334, endPoint y: 253, distance: 581.5
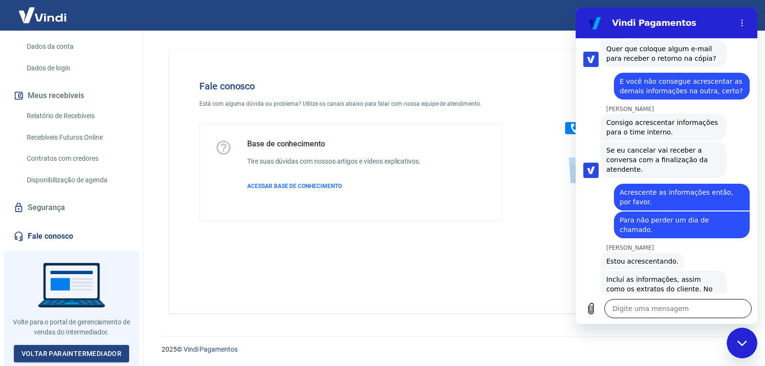
scroll to position [4865, 0]
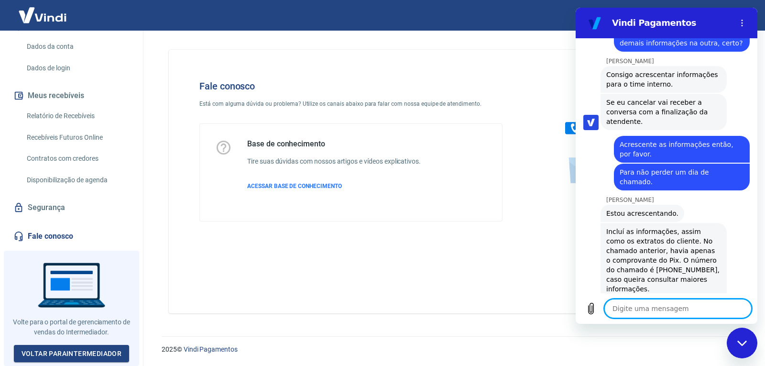
click at [622, 309] on textarea at bounding box center [678, 308] width 147 height 19
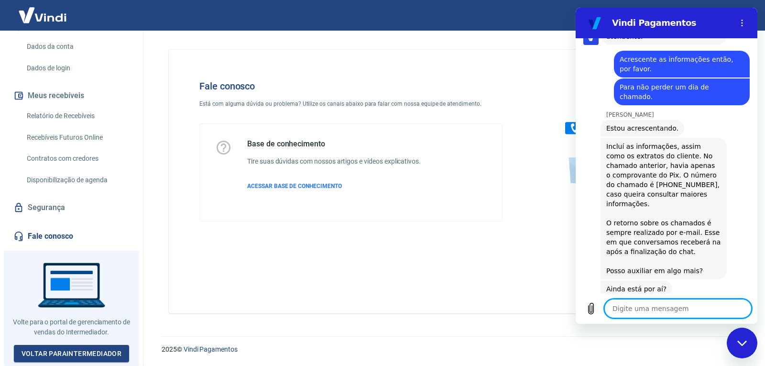
scroll to position [4957, 0]
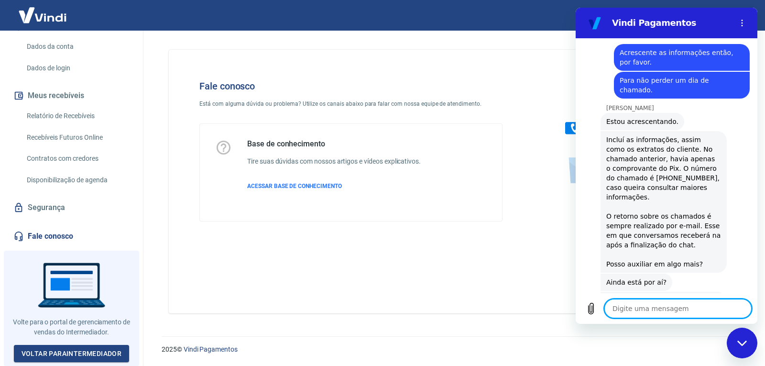
click at [683, 312] on textarea at bounding box center [678, 308] width 147 height 19
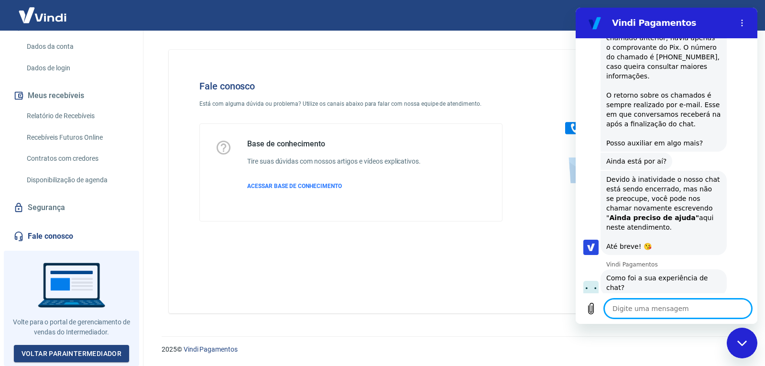
scroll to position [5084, 0]
